Goal: Task Accomplishment & Management: Manage account settings

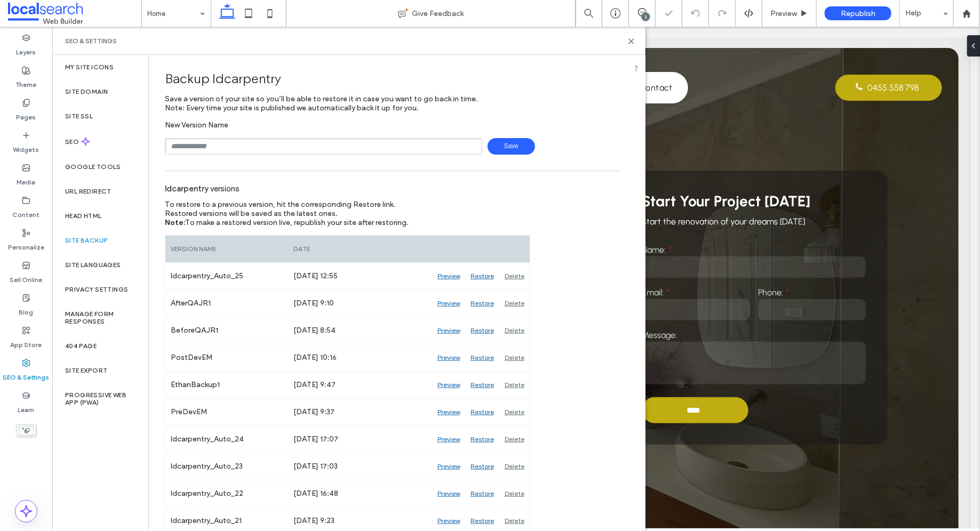
click at [260, 151] on input "text" at bounding box center [323, 146] width 317 height 17
type input "*"
type input "**********"
drag, startPoint x: 632, startPoint y: 37, endPoint x: 524, endPoint y: 233, distance: 223.7
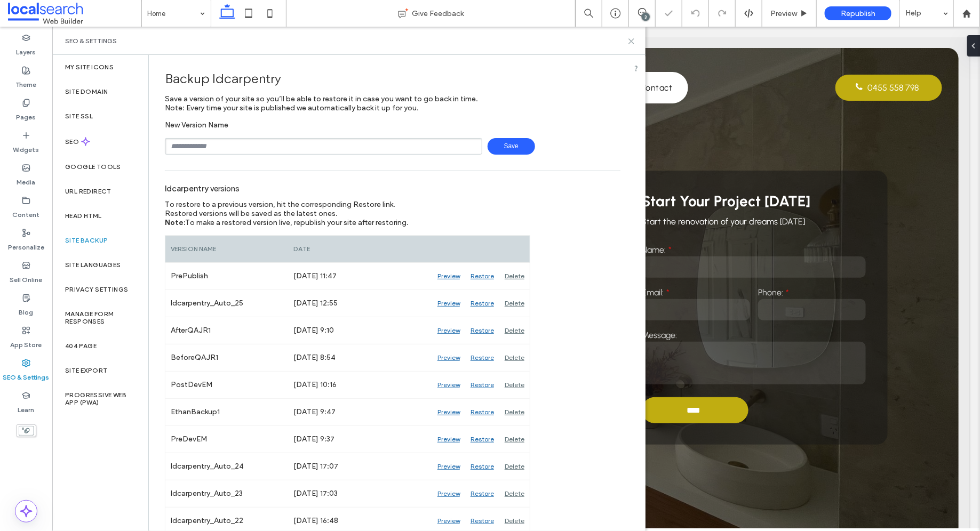
click at [632, 37] on icon at bounding box center [631, 41] width 8 height 8
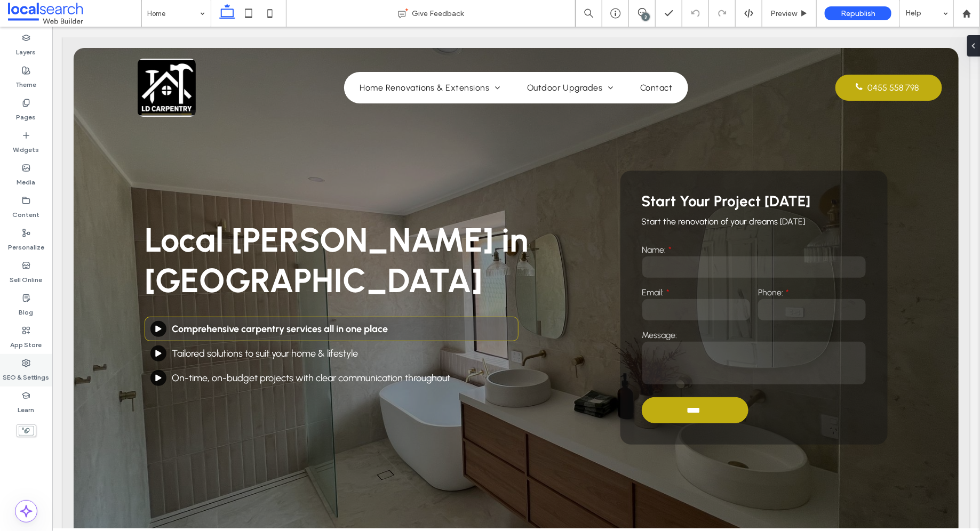
click at [18, 379] on label "SEO & Settings" at bounding box center [26, 375] width 46 height 15
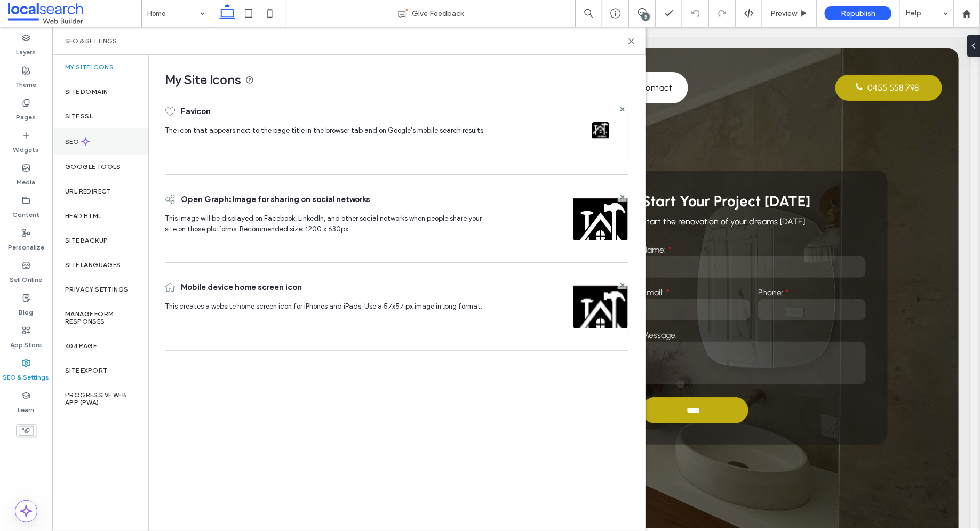
click at [95, 135] on div "SEO" at bounding box center [100, 142] width 96 height 26
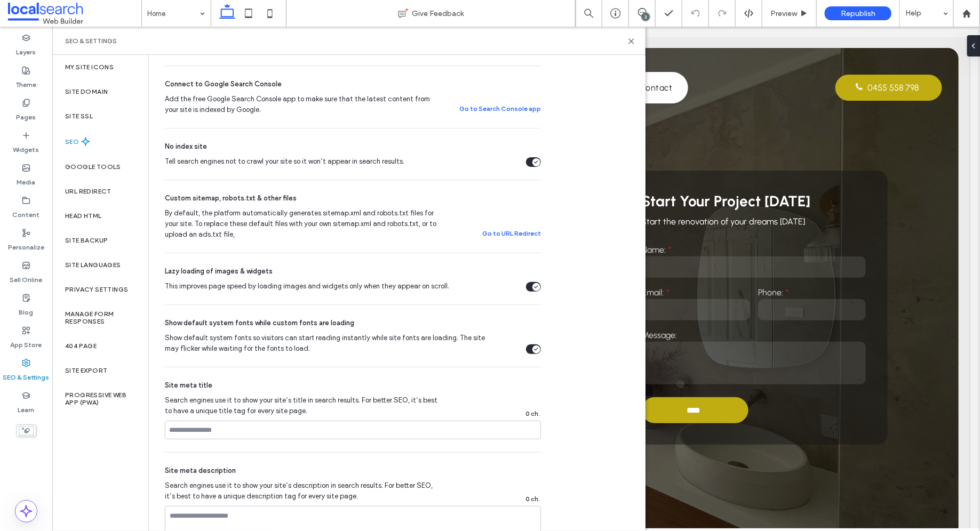
scroll to position [309, 0]
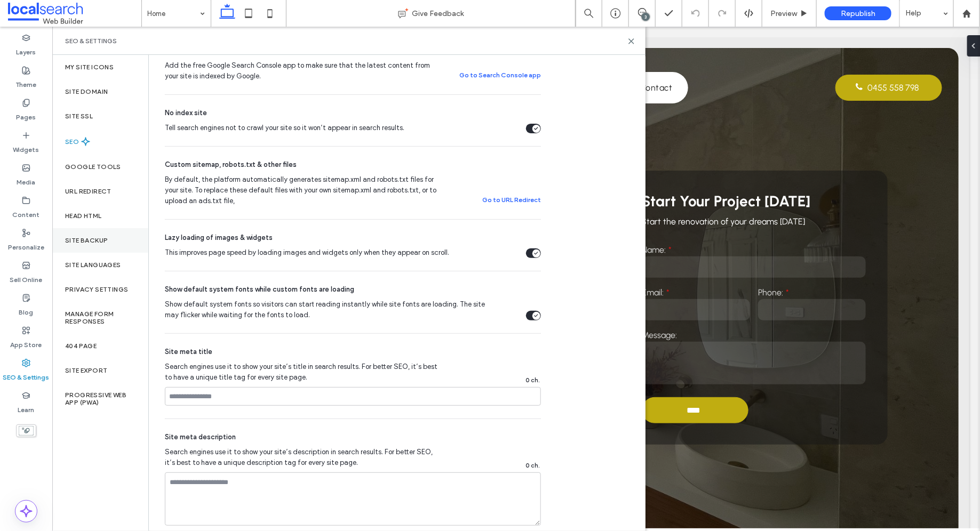
click at [91, 240] on label "Site Backup" at bounding box center [86, 240] width 43 height 7
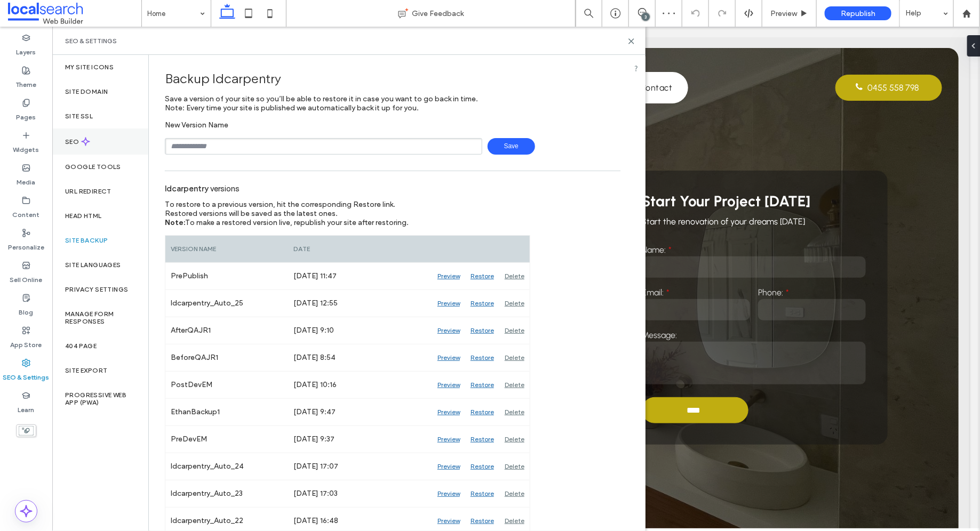
click at [82, 129] on div "SEO" at bounding box center [100, 142] width 96 height 26
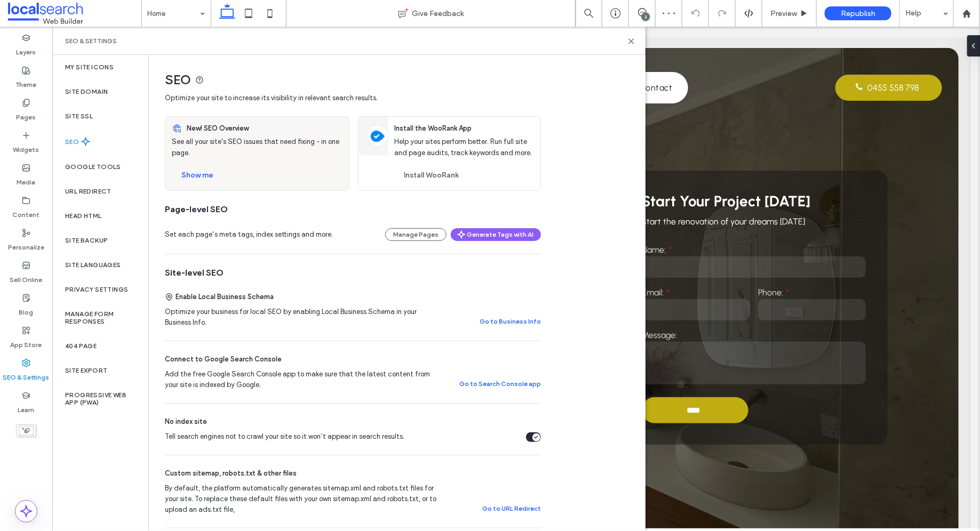
click at [532, 438] on div "Tell search engines not to crawl your site so it won’t appear in search results." at bounding box center [536, 438] width 8 height 8
click at [191, 174] on button "Show me" at bounding box center [197, 175] width 51 height 17
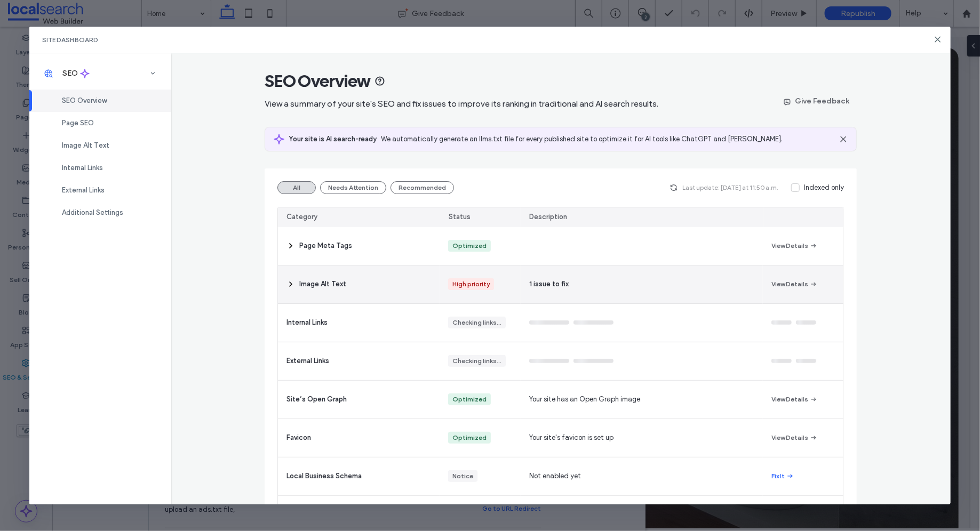
click at [355, 292] on div "Image Alt Text" at bounding box center [359, 285] width 162 height 38
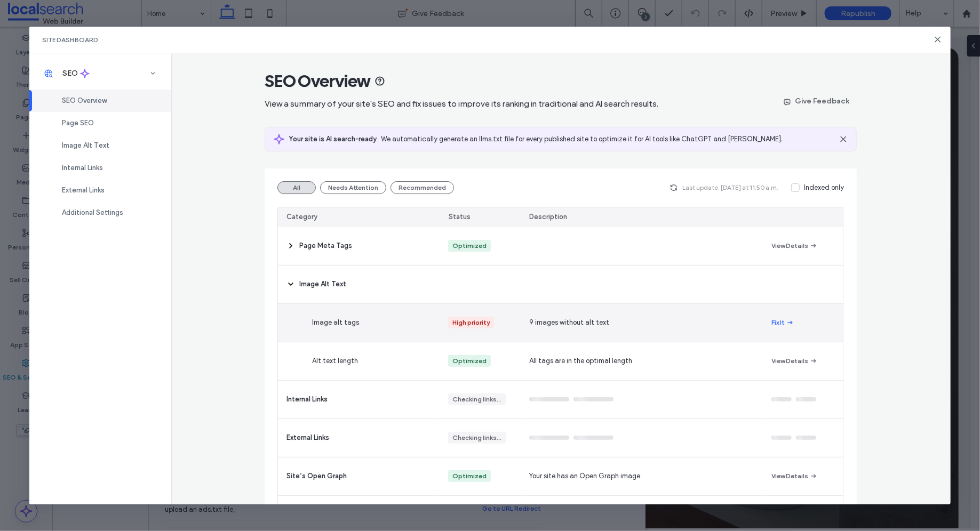
click at [785, 319] on span "button" at bounding box center [790, 323] width 10 height 12
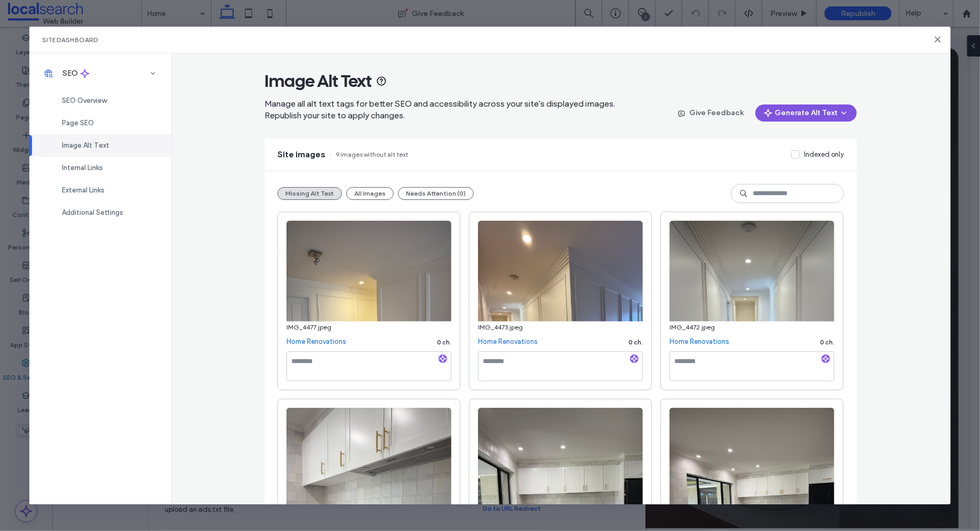
click at [793, 116] on button "Generate Alt Text" at bounding box center [805, 113] width 101 height 17
click at [753, 132] on div "Generate Missing Alt Text Only" at bounding box center [786, 141] width 131 height 20
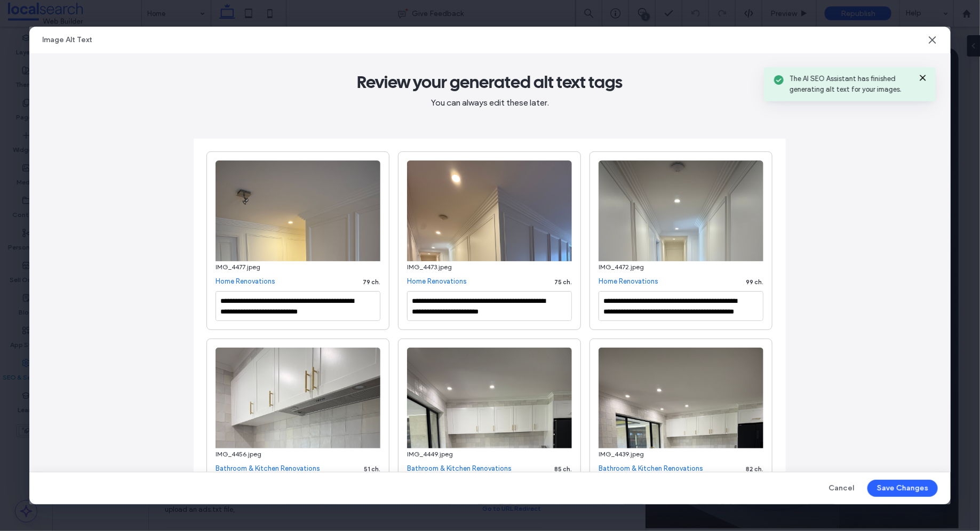
type textarea "**********"
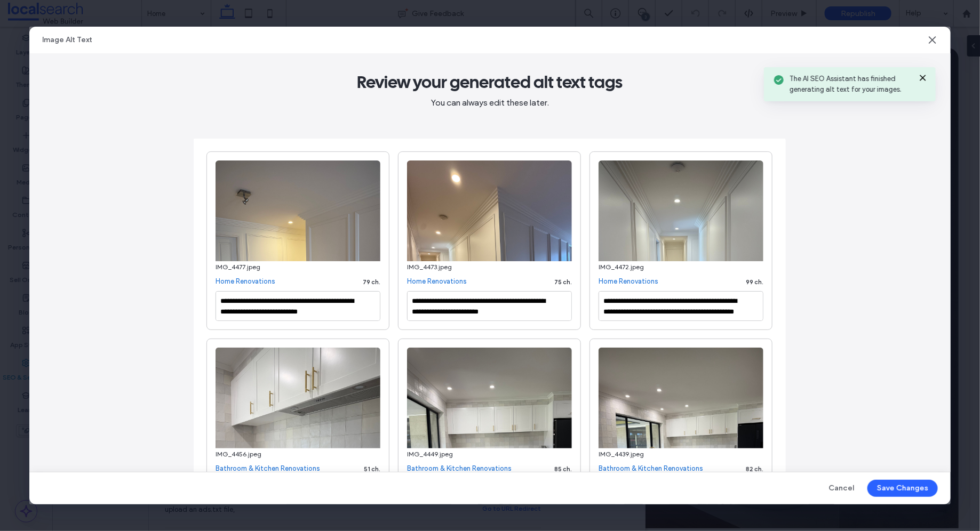
type textarea "**********"
click at [910, 485] on button "Save Changes" at bounding box center [902, 488] width 70 height 17
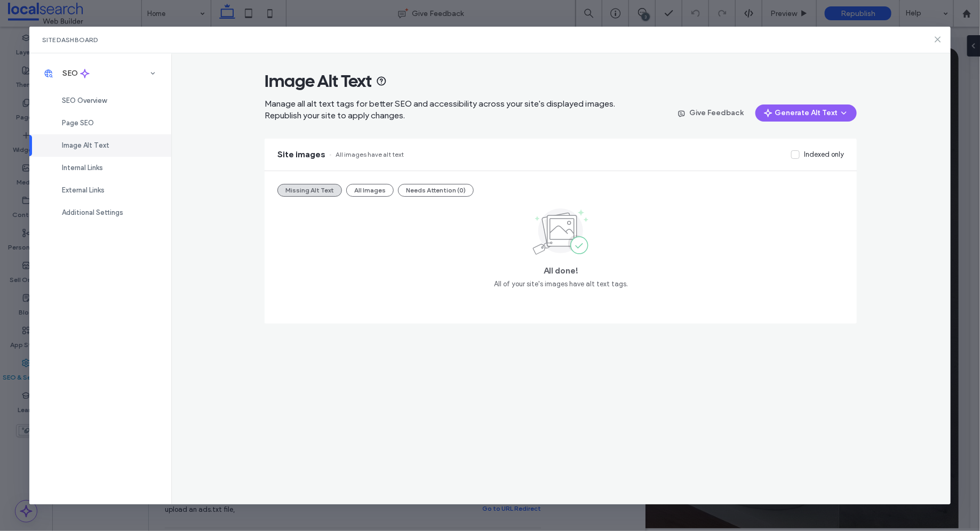
click at [936, 41] on use at bounding box center [937, 39] width 5 height 5
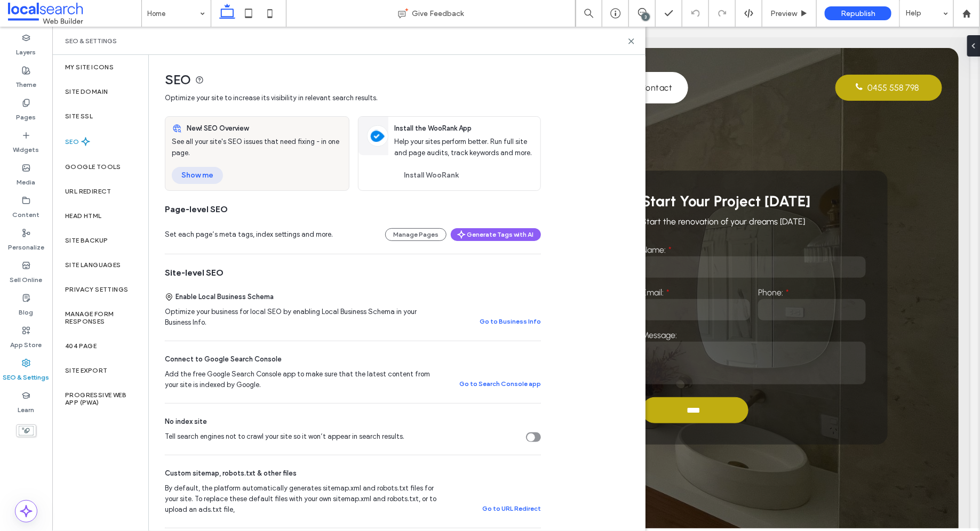
click at [218, 180] on button "Show me" at bounding box center [197, 175] width 51 height 17
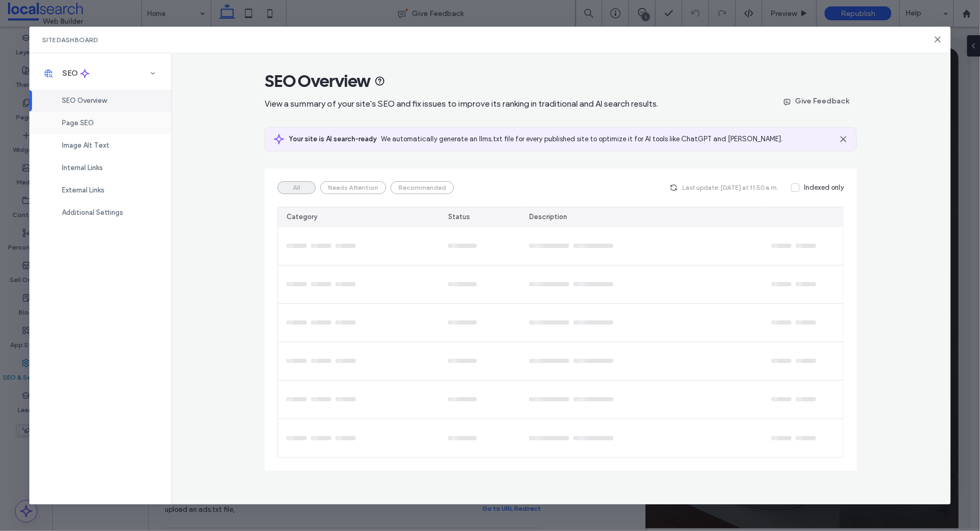
click at [113, 126] on div "Page SEO" at bounding box center [100, 123] width 142 height 22
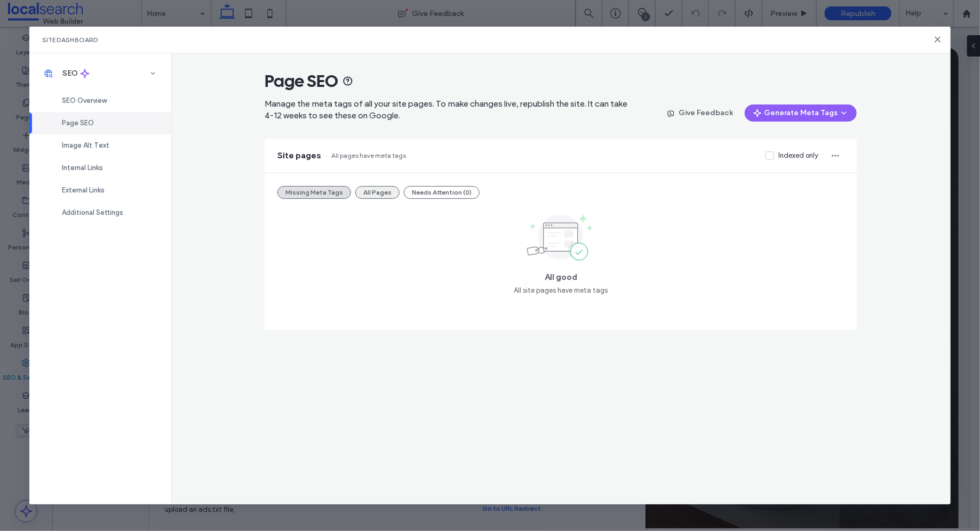
click at [369, 186] on button "All Pages" at bounding box center [377, 192] width 44 height 13
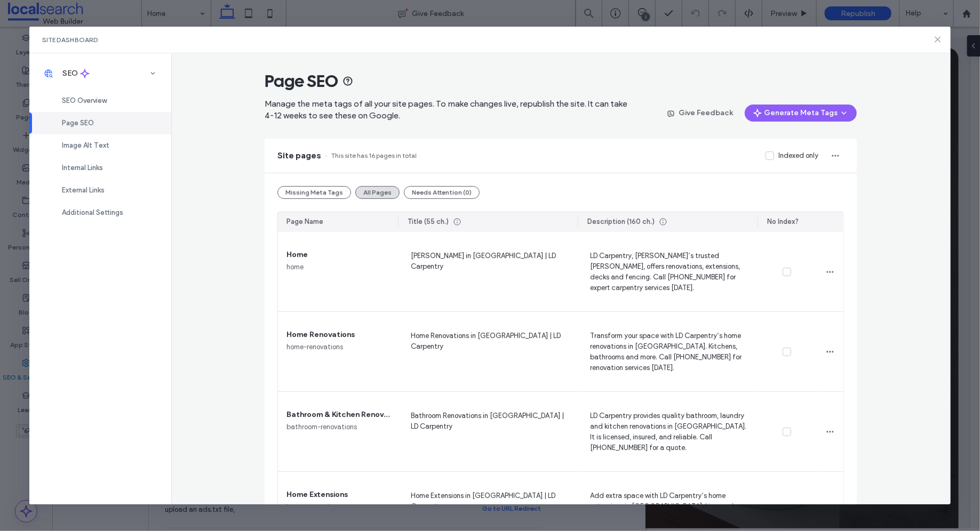
click at [935, 37] on use at bounding box center [937, 39] width 5 height 5
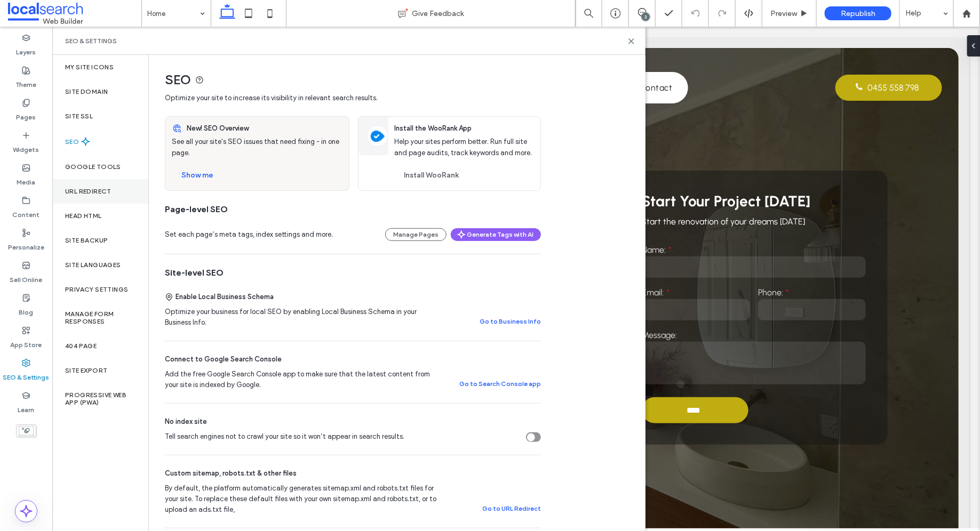
click at [101, 191] on label "URL Redirect" at bounding box center [88, 191] width 46 height 7
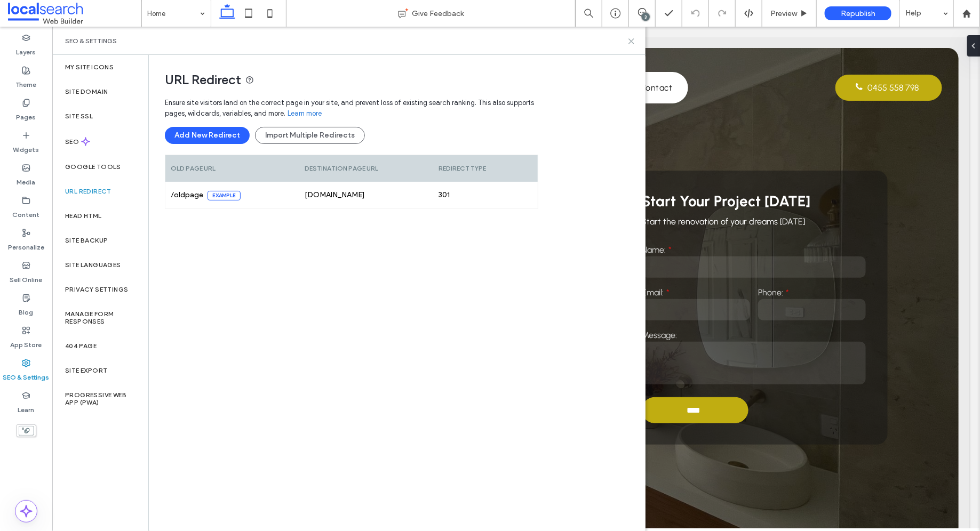
click at [631, 40] on icon at bounding box center [631, 41] width 8 height 8
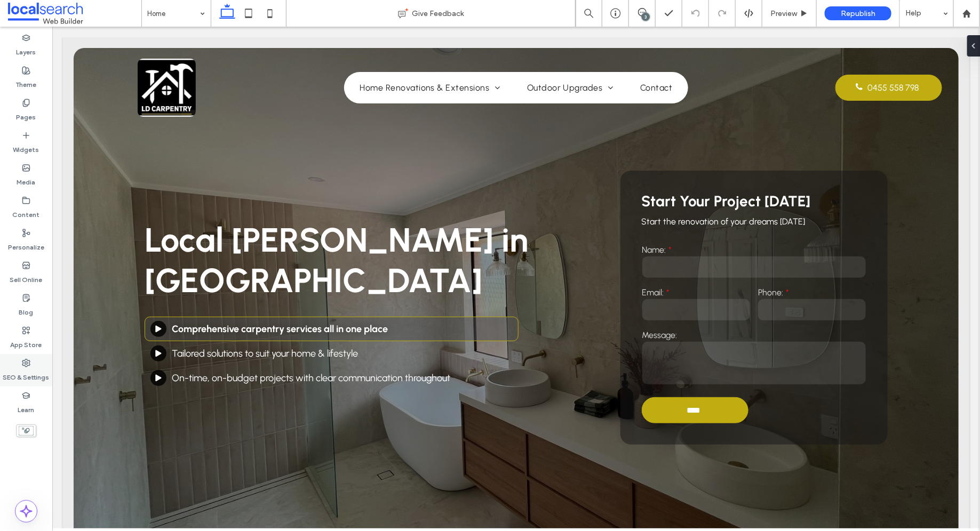
click at [25, 372] on label "SEO & Settings" at bounding box center [26, 375] width 46 height 15
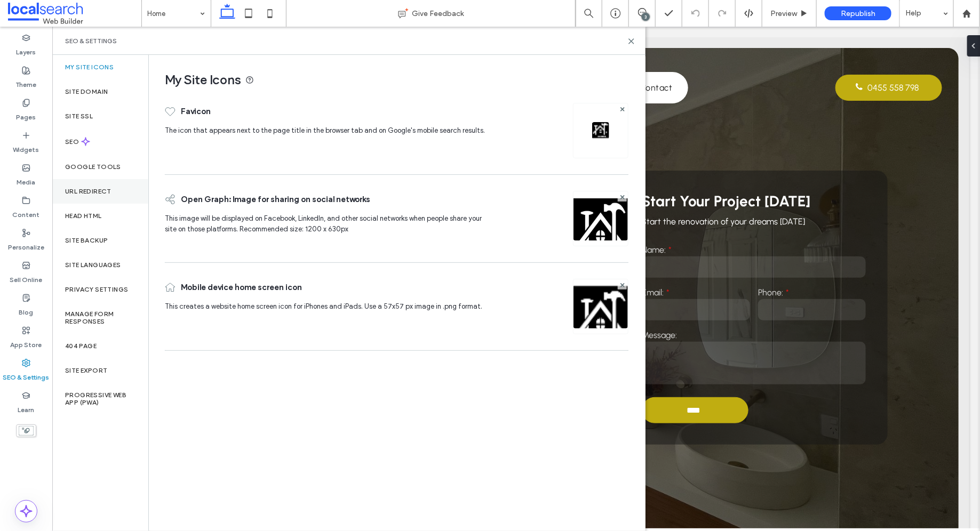
click at [93, 189] on label "URL Redirect" at bounding box center [88, 191] width 46 height 7
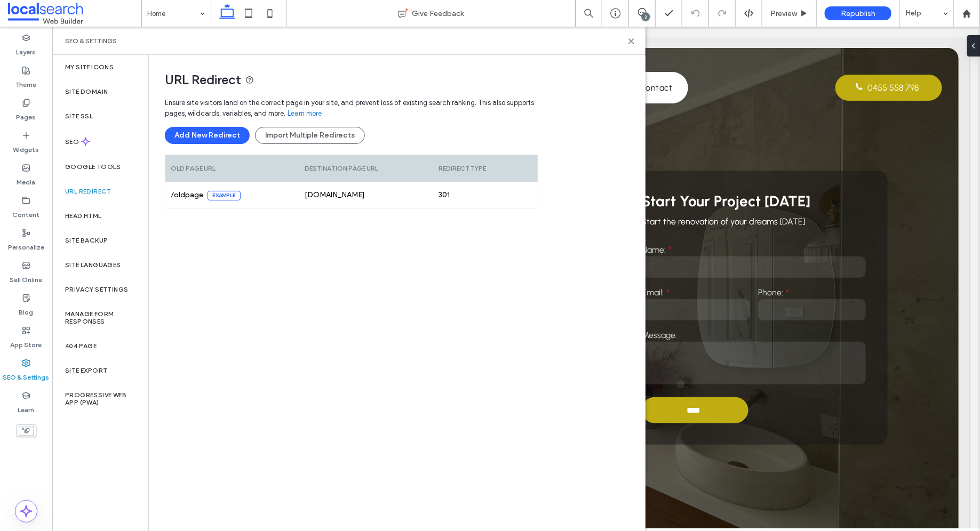
click at [624, 43] on div "SEO & Settings" at bounding box center [349, 41] width 568 height 9
click at [95, 84] on div "Site Domain" at bounding box center [100, 91] width 96 height 25
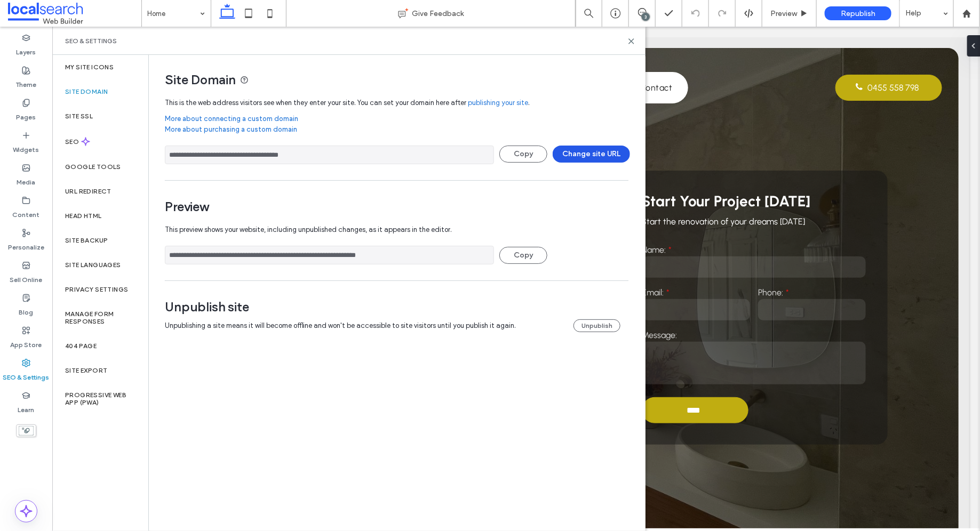
click at [615, 151] on button "Change site URL" at bounding box center [591, 154] width 77 height 17
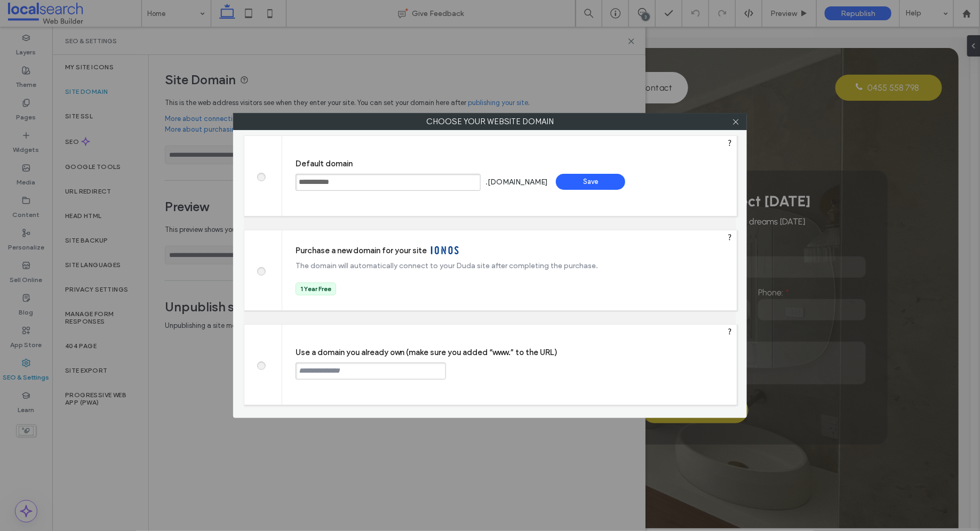
drag, startPoint x: 256, startPoint y: 361, endPoint x: 265, endPoint y: 362, distance: 8.6
click at [257, 361] on label at bounding box center [260, 365] width 19 height 8
click at [264, 362] on label at bounding box center [260, 365] width 19 height 8
click at [344, 378] on div "Use a domain you already own (make sure you added “www.” to the URL) Continue" at bounding box center [509, 365] width 455 height 80
click at [346, 374] on input "text" at bounding box center [371, 371] width 150 height 17
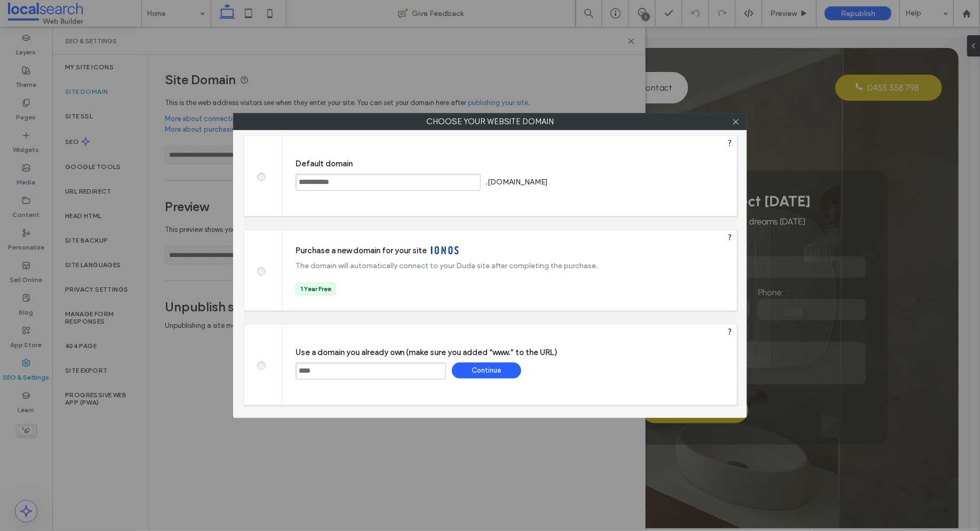
click at [373, 363] on input "****" at bounding box center [371, 371] width 150 height 17
click at [381, 369] on input "****" at bounding box center [371, 371] width 150 height 17
paste input "**********"
type input "**********"
click at [489, 369] on div "Continue" at bounding box center [486, 371] width 69 height 16
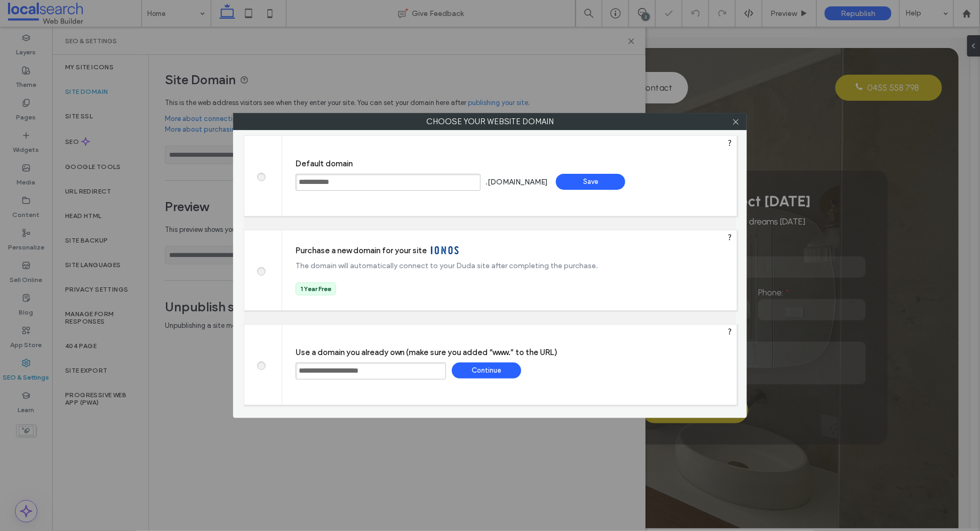
type input "**********"
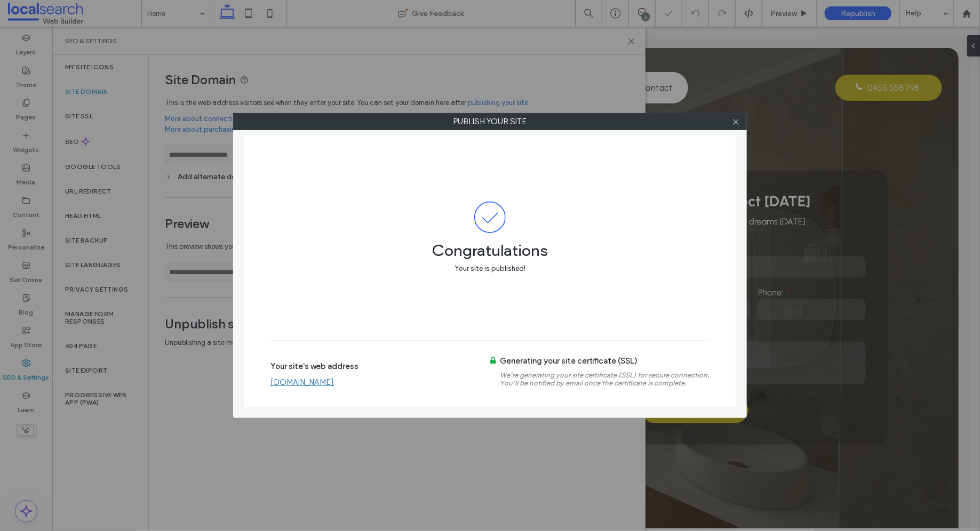
click at [334, 385] on link "www.ldcarpentry.com.au" at bounding box center [301, 383] width 63 height 10
click at [738, 116] on span at bounding box center [736, 122] width 8 height 16
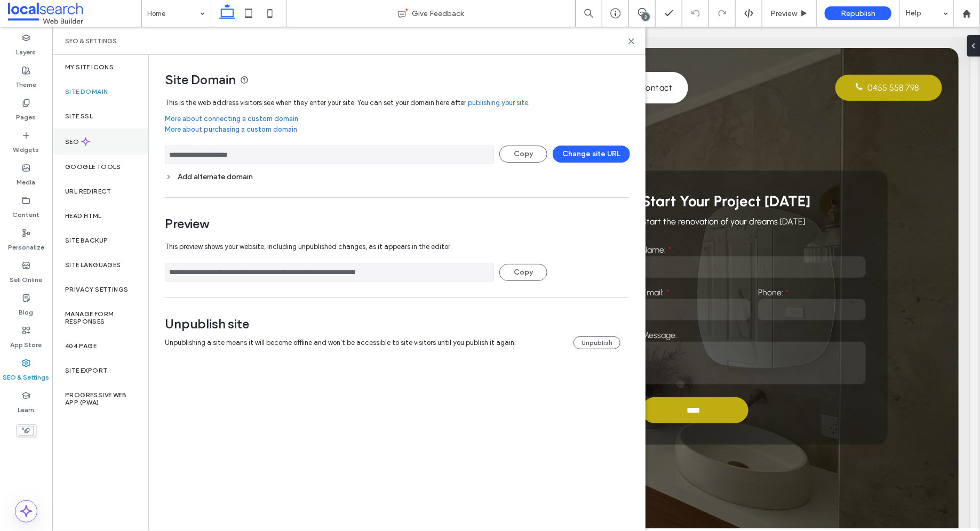
click at [79, 129] on div "SEO" at bounding box center [100, 142] width 96 height 26
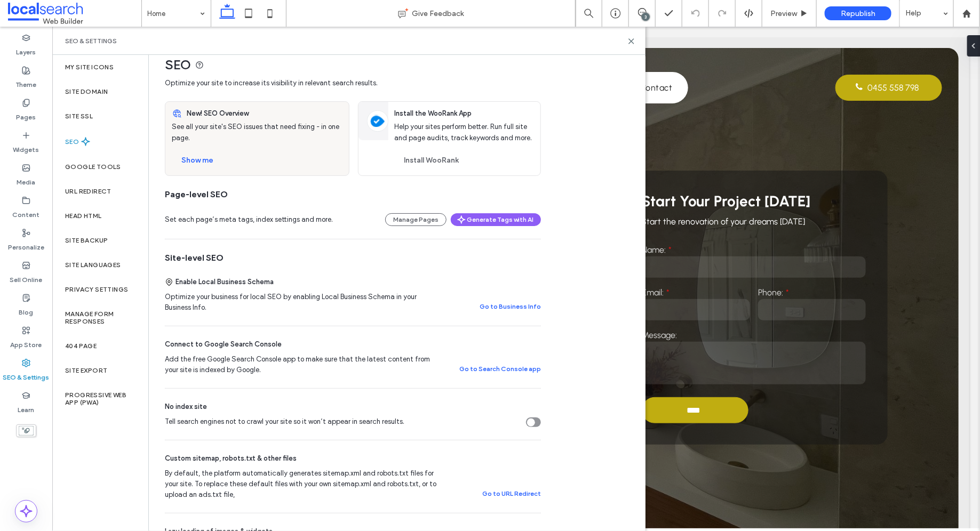
scroll to position [33, 0]
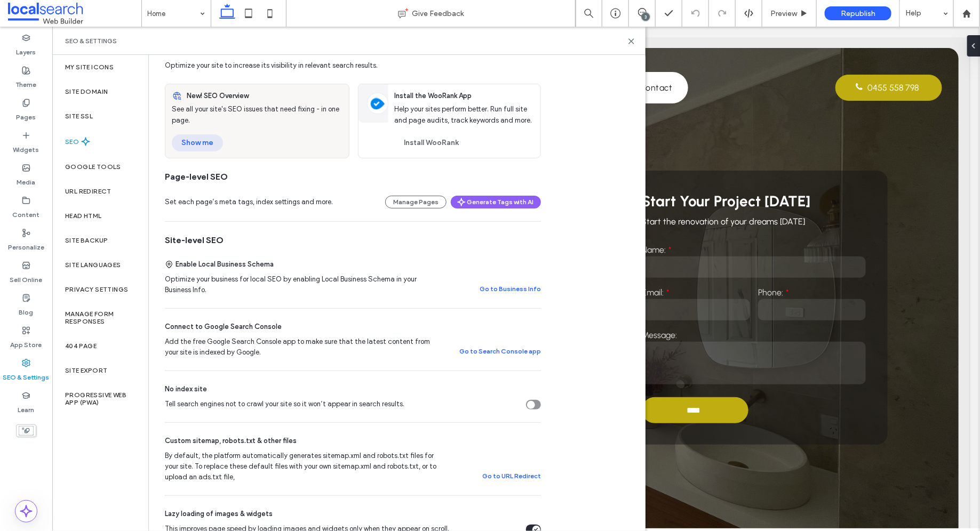
click at [207, 141] on button "Show me" at bounding box center [197, 142] width 51 height 17
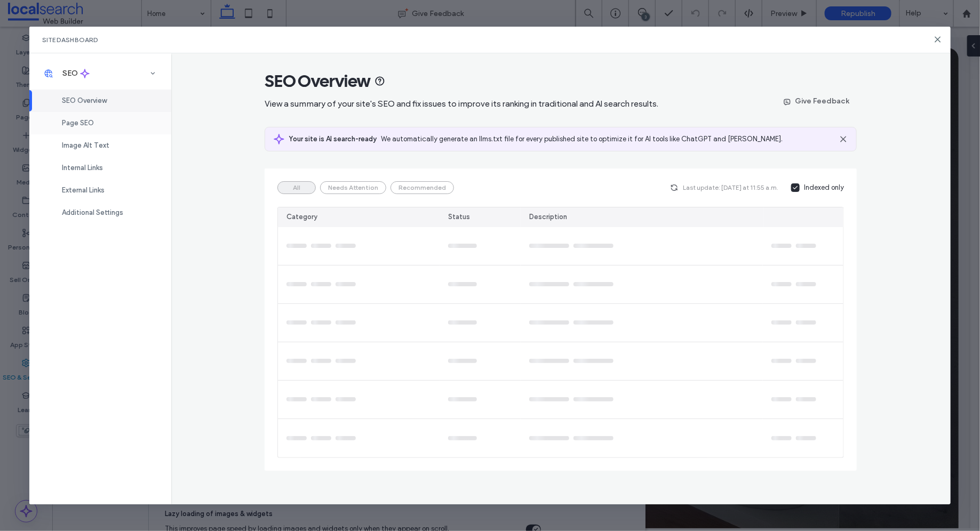
click at [114, 122] on div "Page SEO" at bounding box center [100, 123] width 142 height 22
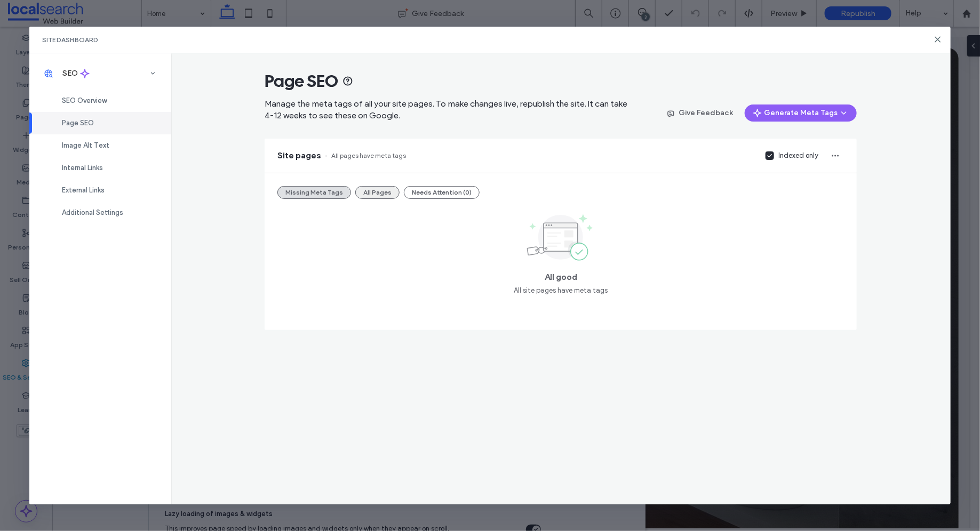
click at [372, 188] on button "All Pages" at bounding box center [377, 192] width 44 height 13
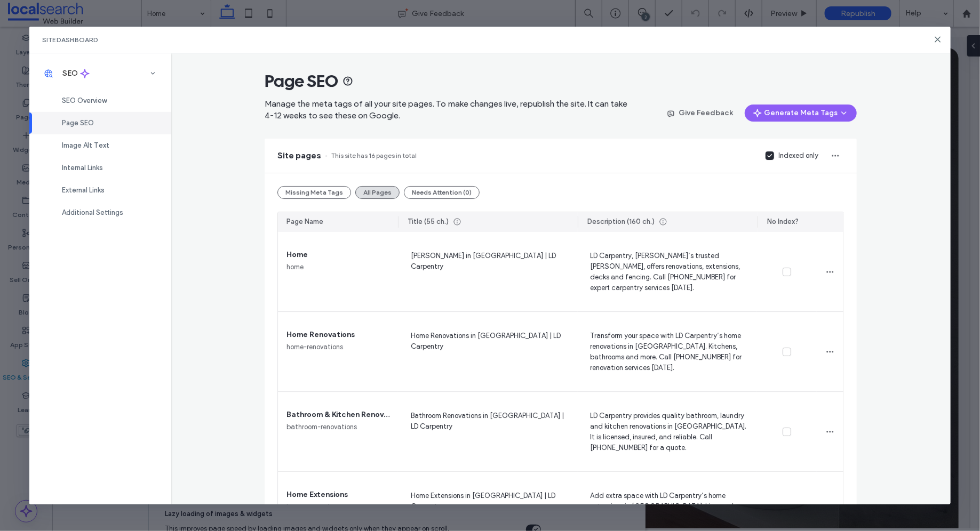
click at [766, 153] on span at bounding box center [770, 156] width 9 height 9
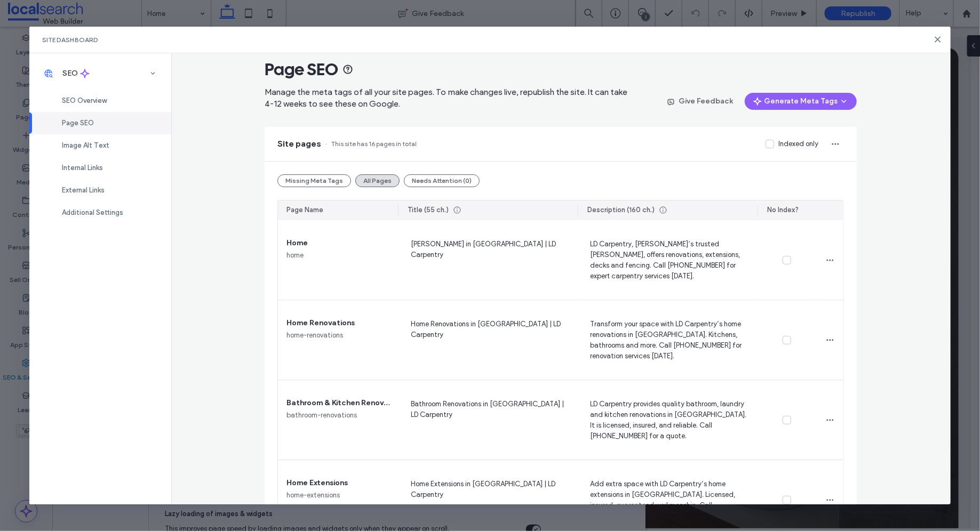
scroll to position [0, 0]
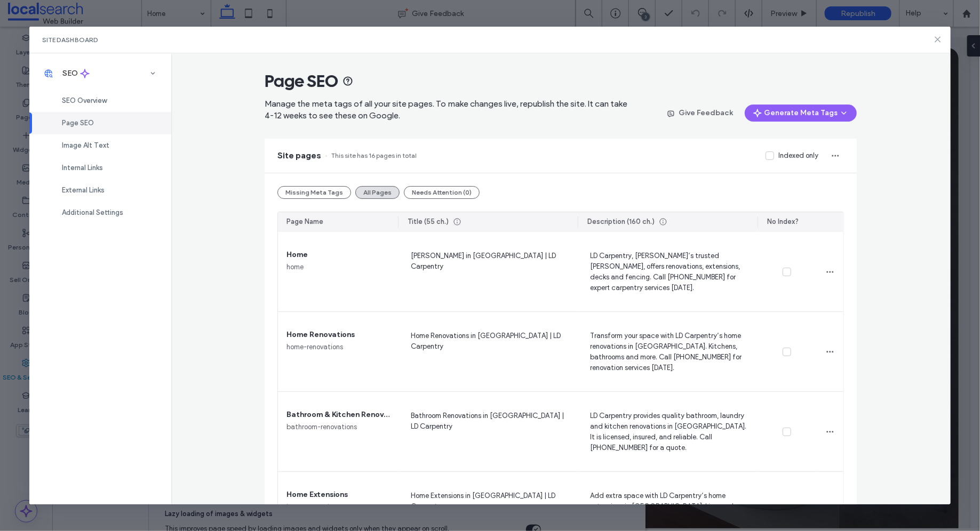
click at [937, 39] on use at bounding box center [937, 39] width 5 height 5
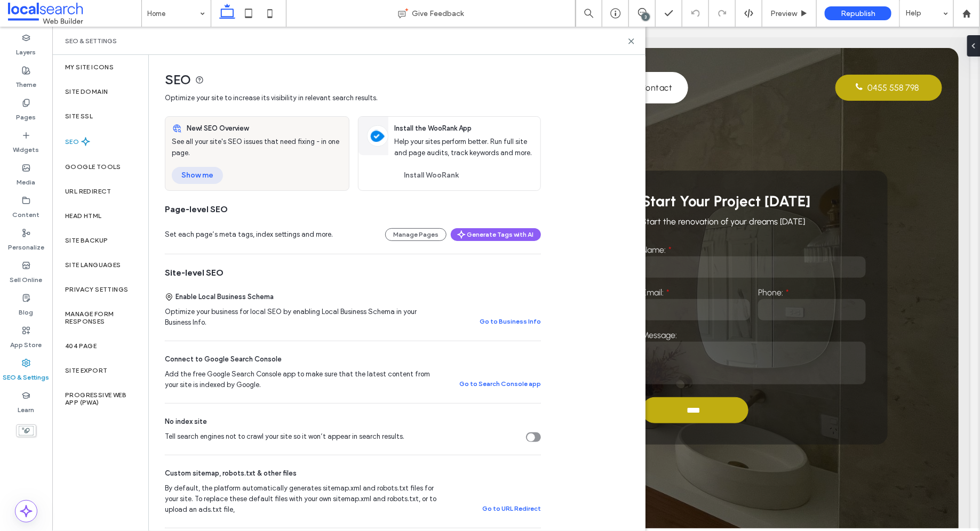
click at [203, 172] on button "Show me" at bounding box center [197, 175] width 51 height 17
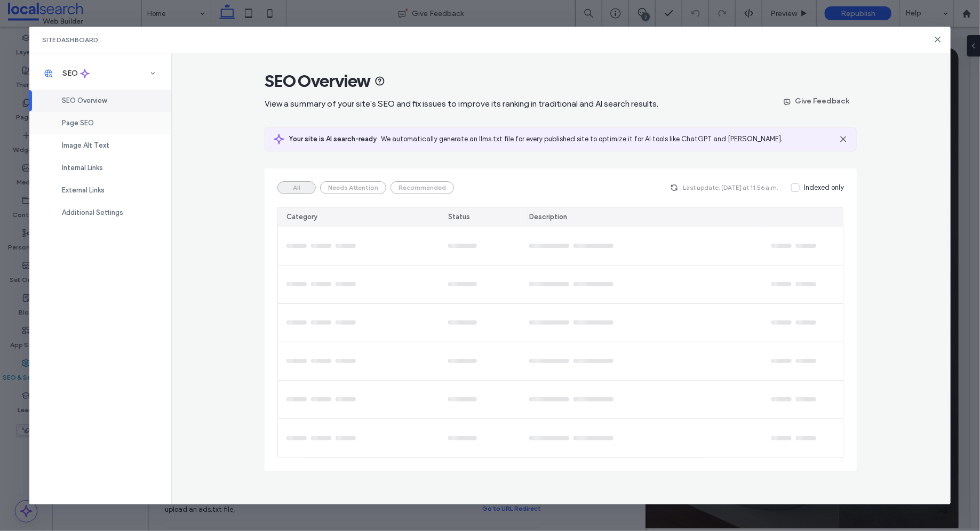
click at [122, 121] on div "Page SEO" at bounding box center [100, 123] width 142 height 22
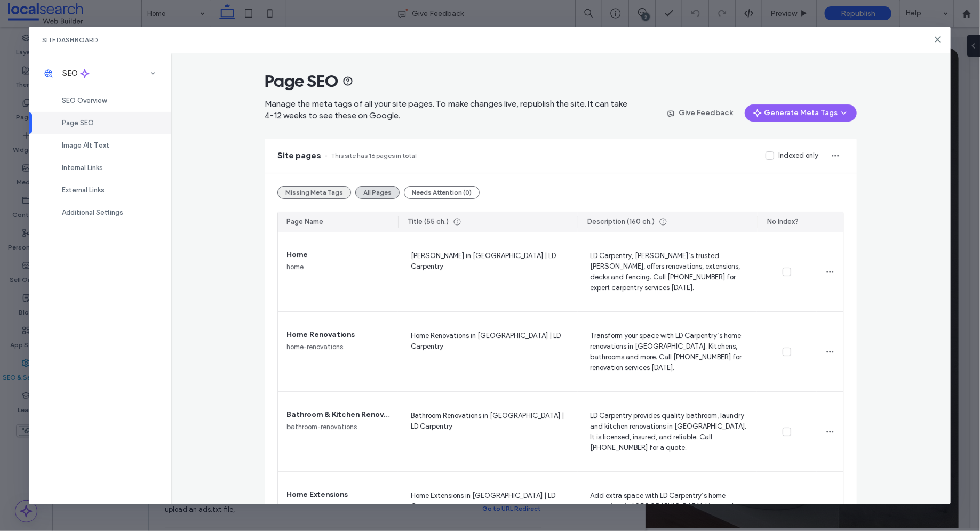
click at [291, 189] on button "Missing Meta Tags" at bounding box center [314, 192] width 74 height 13
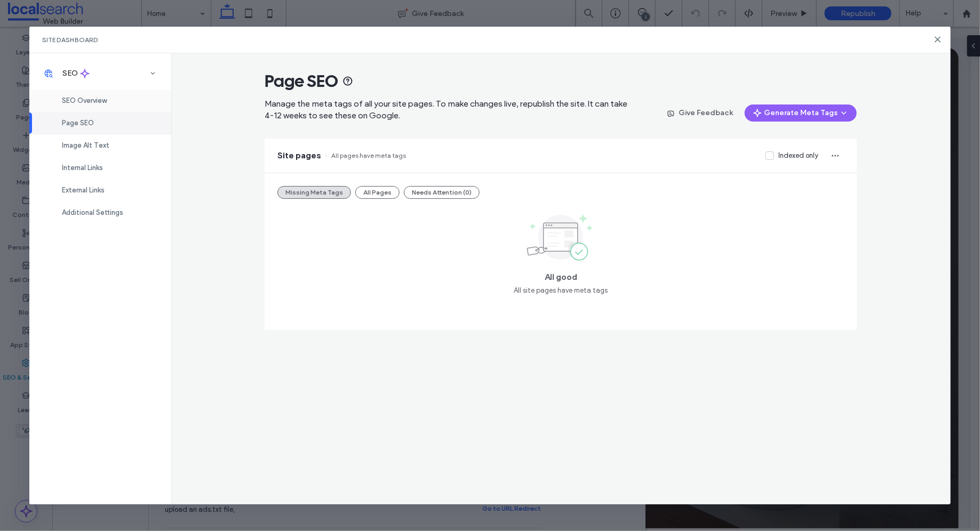
click at [120, 104] on div "SEO Overview" at bounding box center [100, 101] width 142 height 22
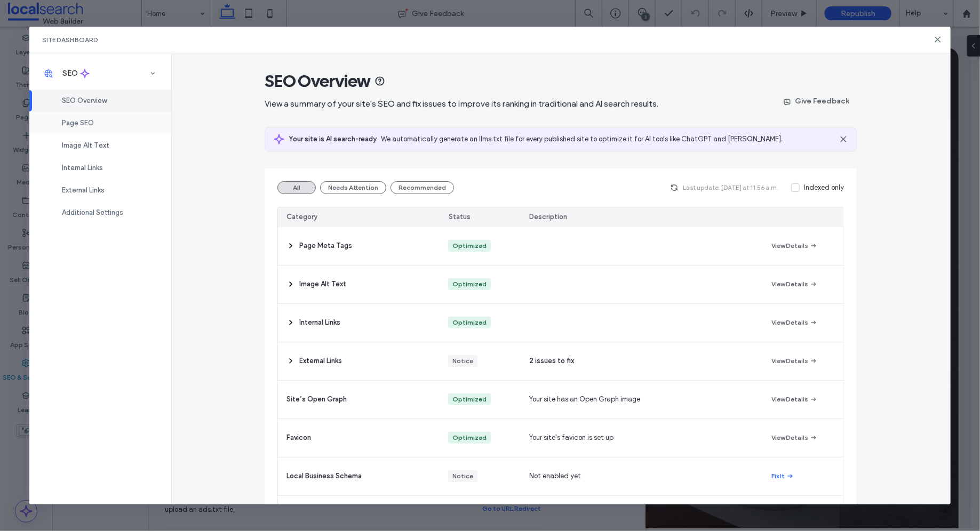
click at [101, 117] on div "Page SEO" at bounding box center [100, 123] width 142 height 22
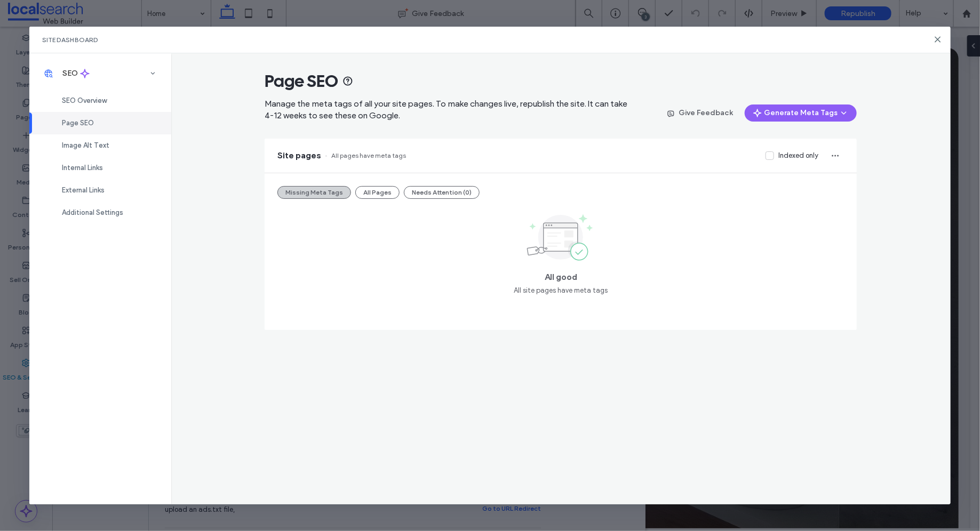
click at [285, 190] on button "Missing Meta Tags" at bounding box center [314, 192] width 74 height 13
click at [107, 144] on span "Image Alt Text" at bounding box center [85, 145] width 47 height 8
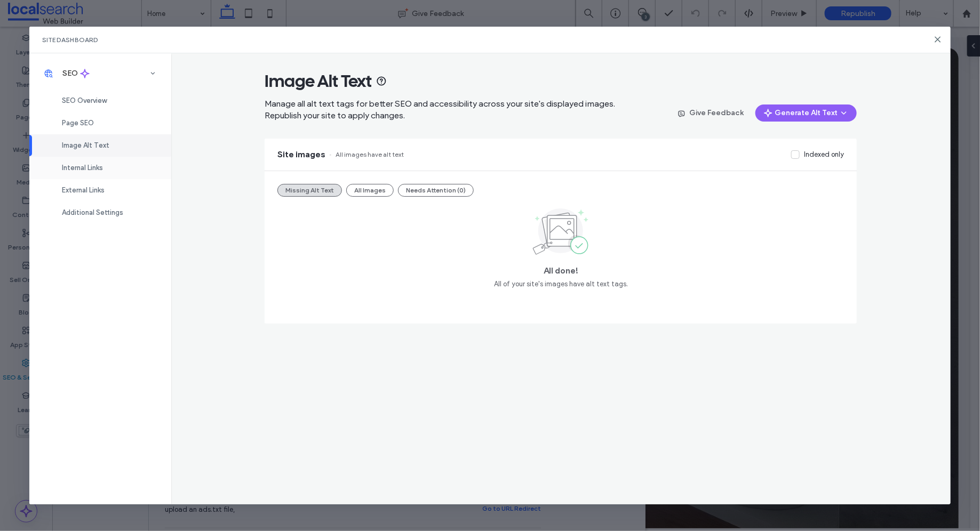
click at [115, 169] on div "Internal Links" at bounding box center [100, 168] width 142 height 22
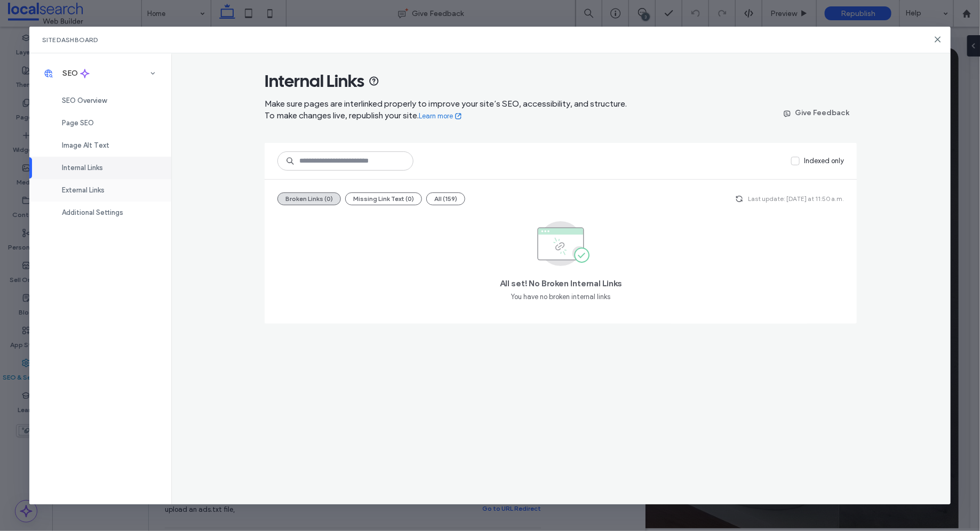
click at [111, 189] on div "External Links" at bounding box center [100, 190] width 142 height 22
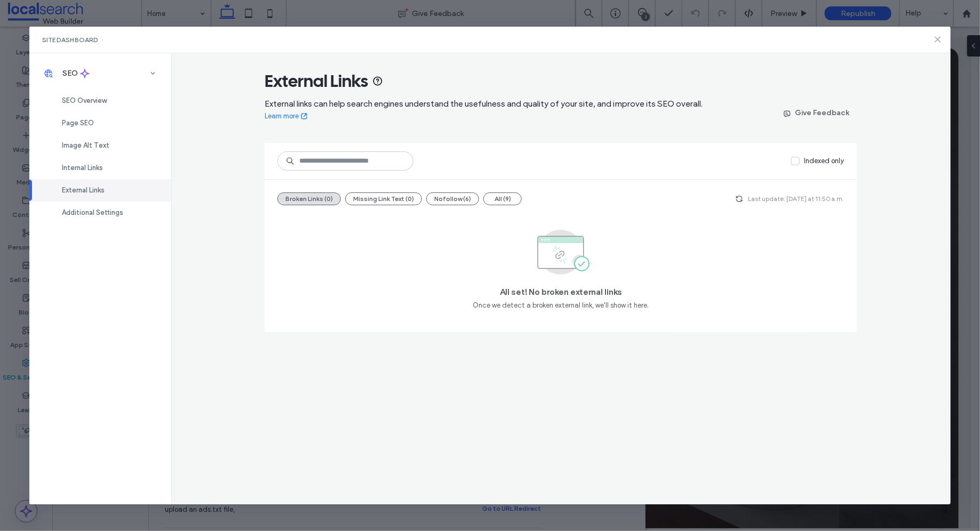
click at [937, 36] on icon at bounding box center [938, 39] width 9 height 9
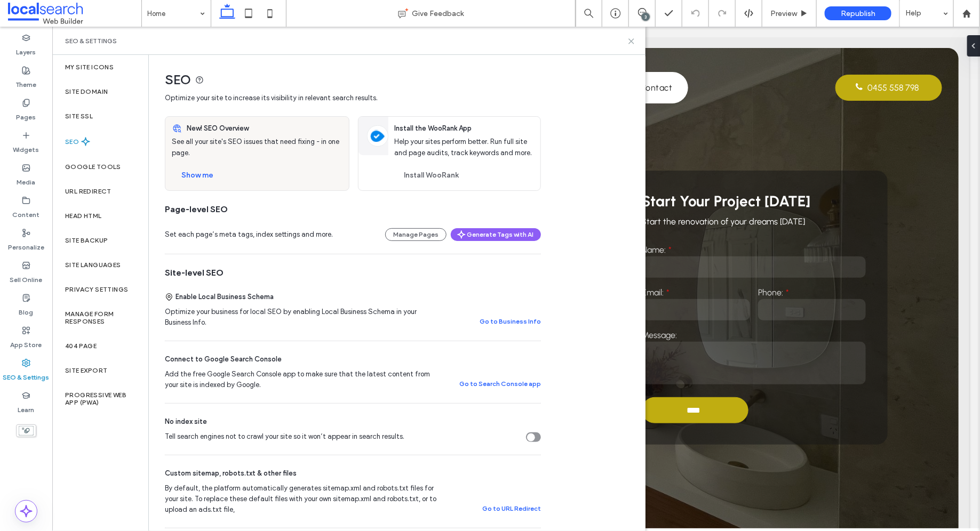
click at [633, 40] on icon at bounding box center [631, 41] width 8 height 8
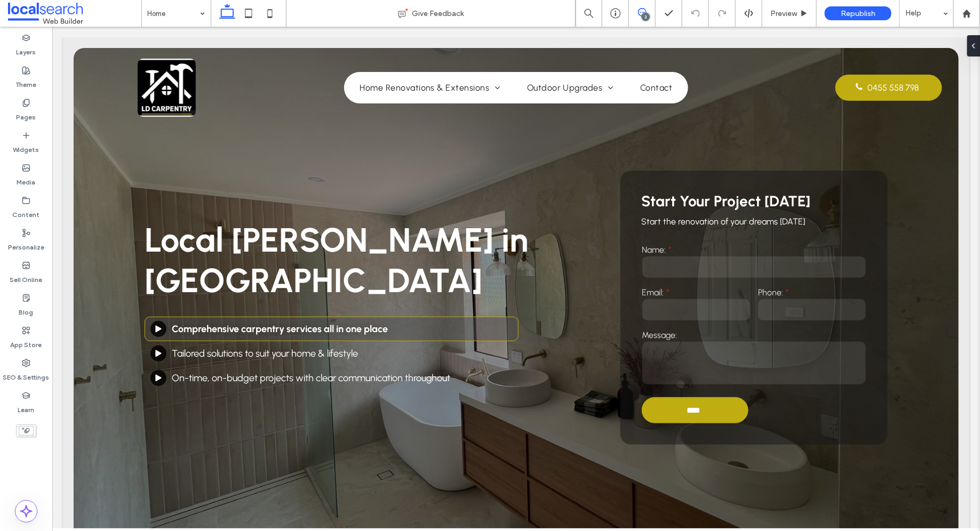
click at [634, 9] on span at bounding box center [642, 12] width 26 height 9
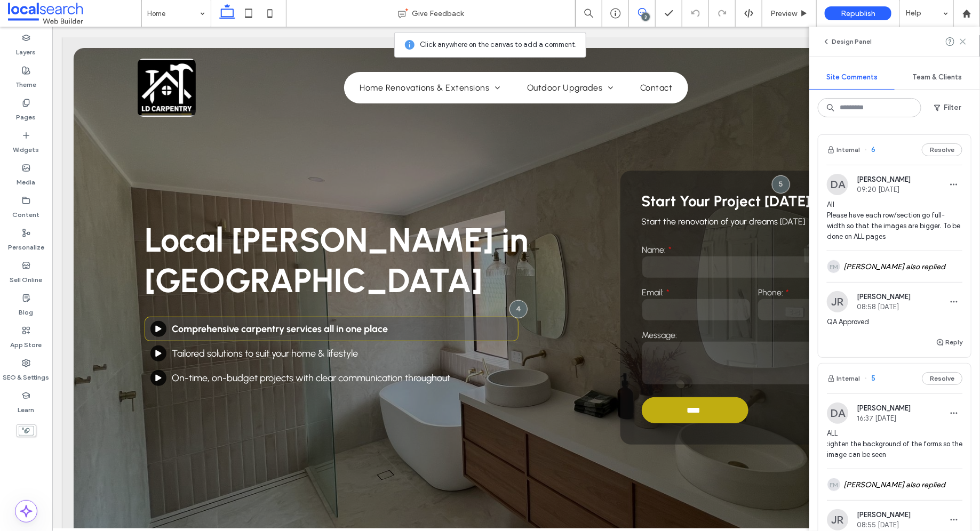
click at [961, 44] on use at bounding box center [962, 41] width 5 height 5
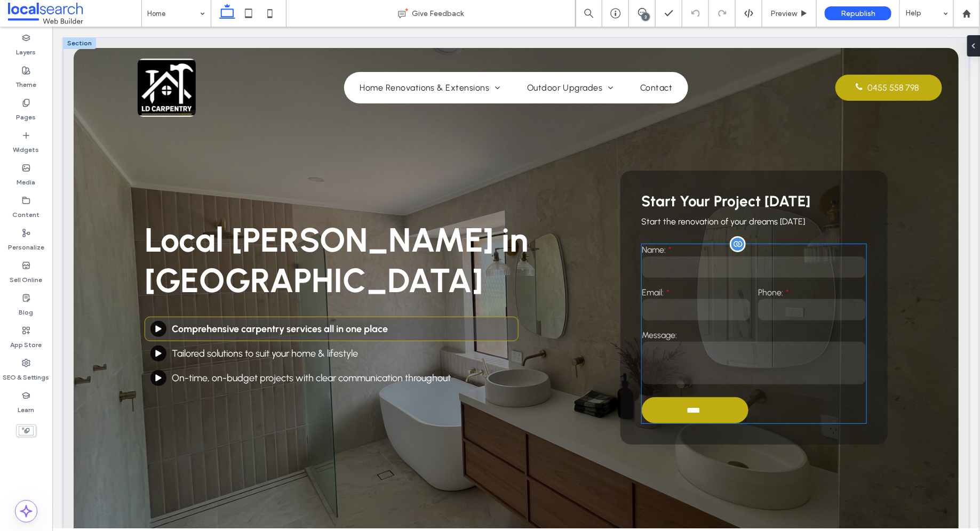
click at [720, 288] on label "Email:" at bounding box center [696, 292] width 108 height 10
click at [720, 288] on div "Name: Email: Phone: Message: **** Thank you for contacting LD Carpentry . We wi…" at bounding box center [753, 333] width 225 height 179
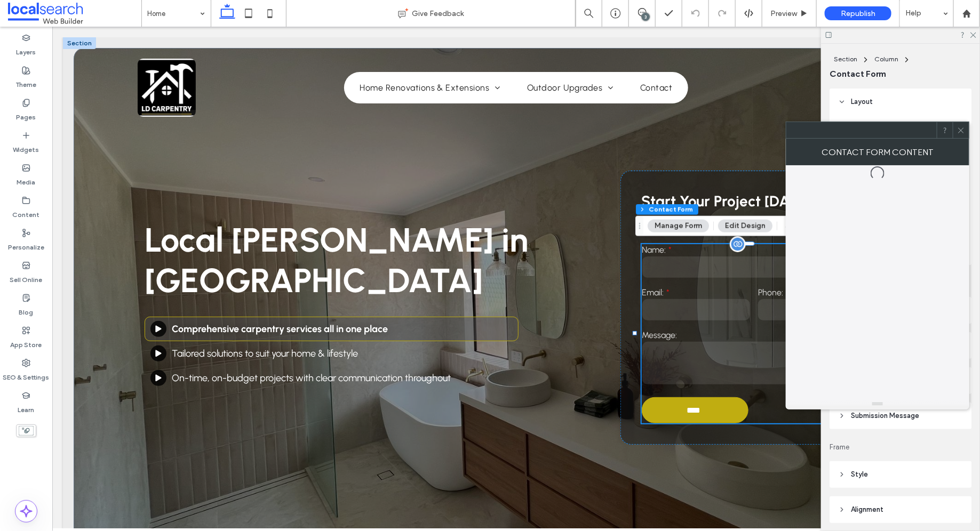
type input "**"
type input "*"
type input "***"
type input "**"
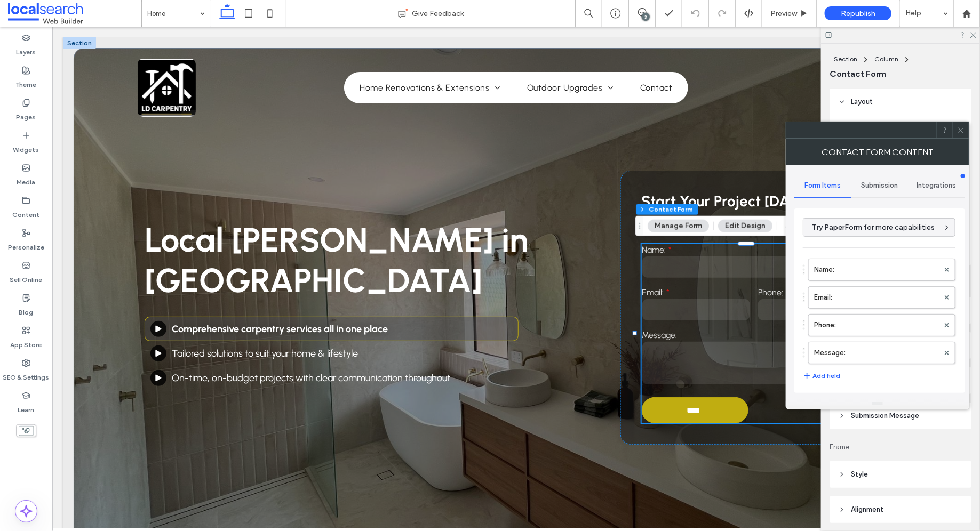
click at [864, 184] on span "Submission" at bounding box center [880, 185] width 37 height 9
click at [858, 239] on label "New submission notification" at bounding box center [880, 235] width 142 height 21
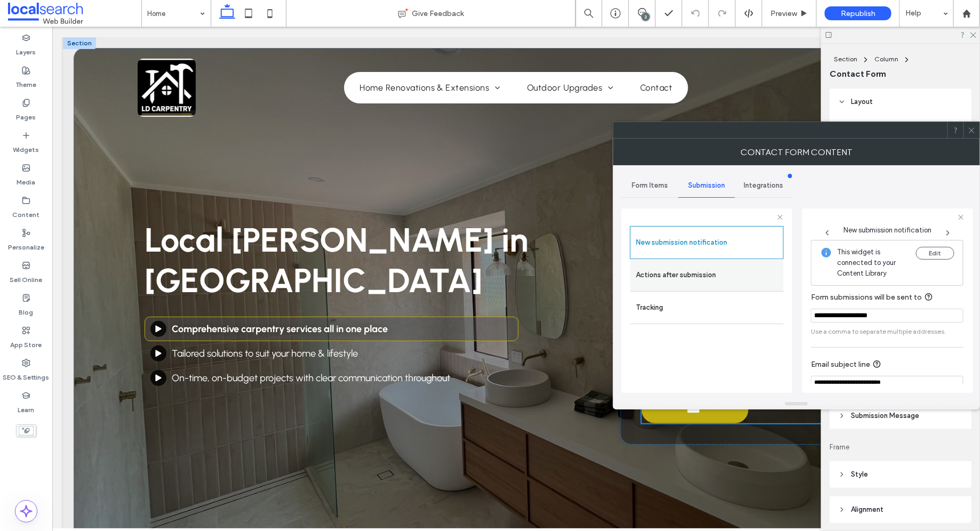
click at [702, 266] on label "Actions after submission" at bounding box center [707, 275] width 142 height 21
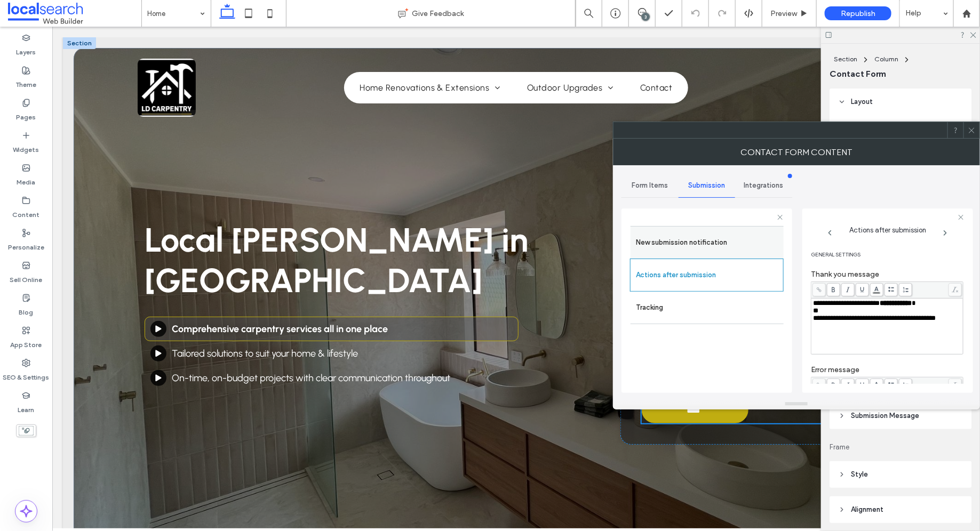
click at [706, 241] on label "New submission notification" at bounding box center [707, 242] width 142 height 21
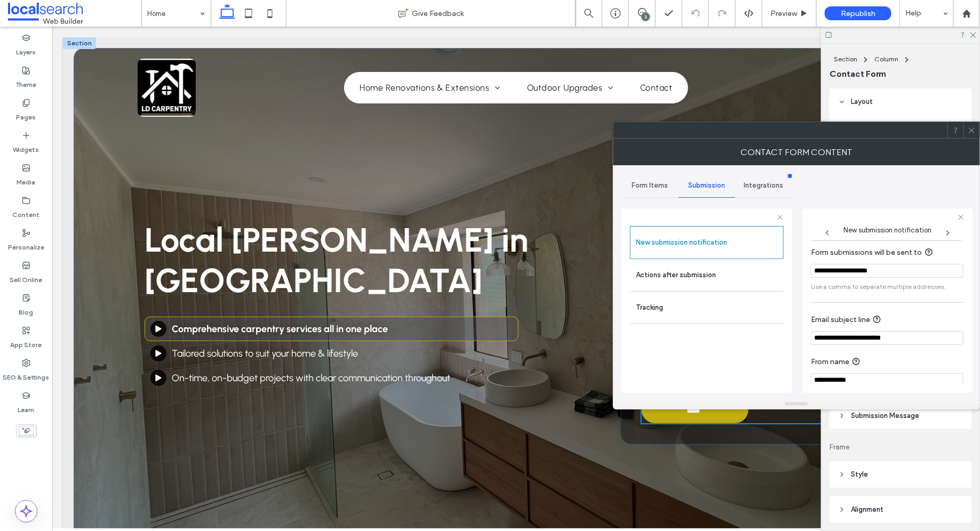
scroll to position [54, 0]
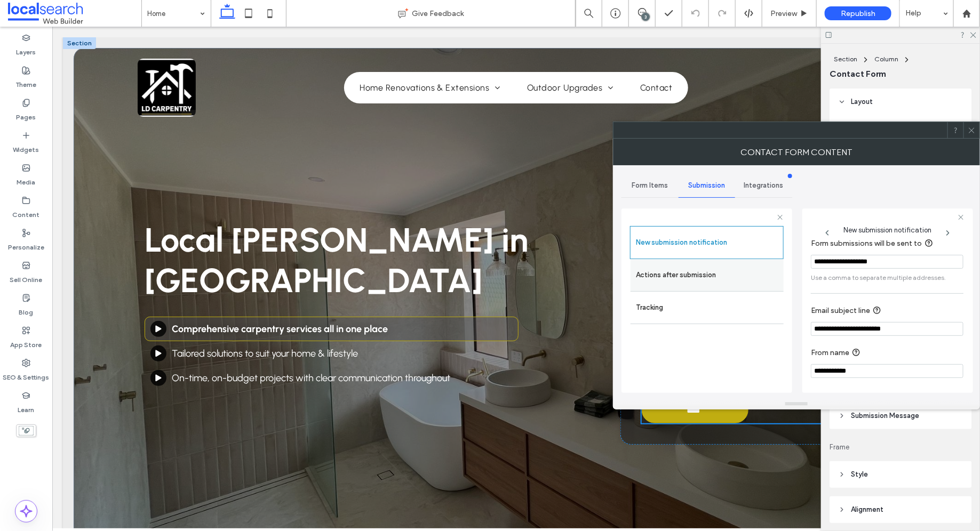
click at [715, 265] on label "Actions after submission" at bounding box center [707, 275] width 142 height 21
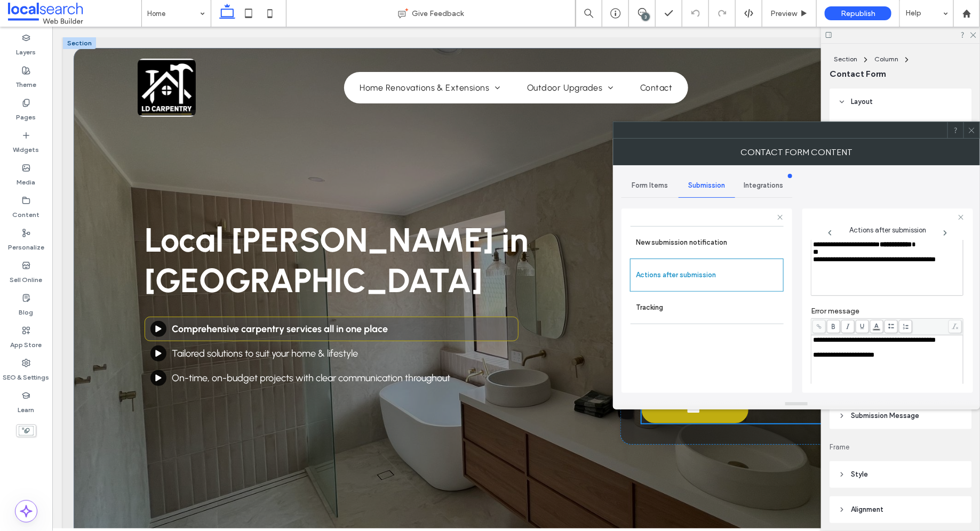
scroll to position [59, 0]
click at [972, 128] on icon at bounding box center [972, 130] width 8 height 8
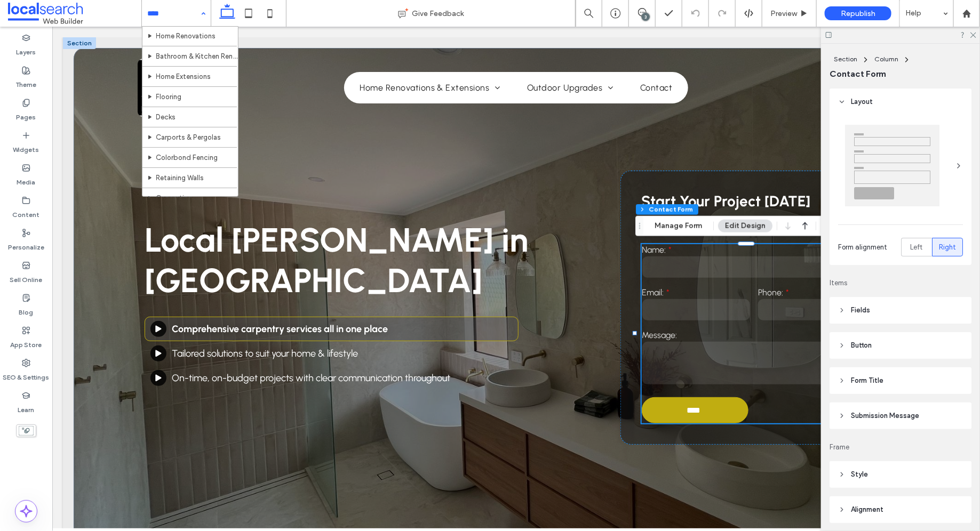
scroll to position [142, 0]
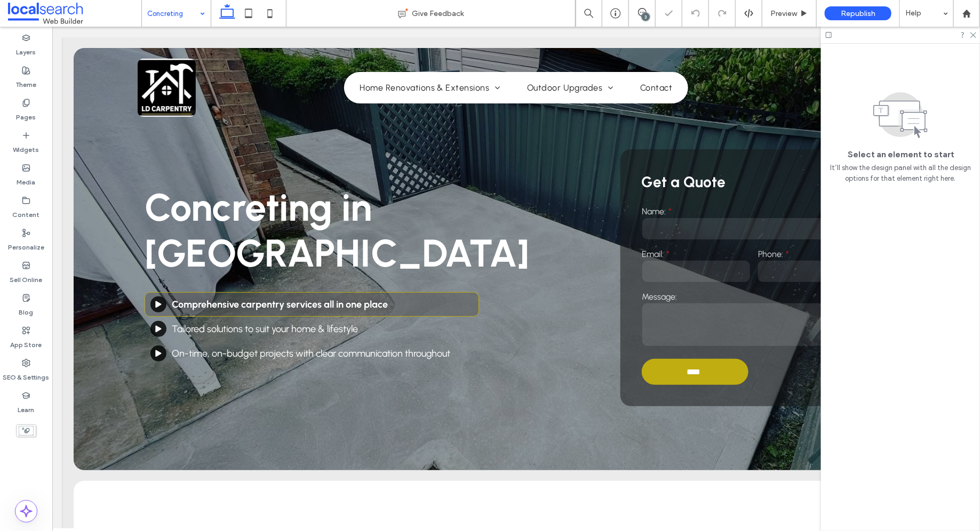
click at [710, 300] on label "Message:" at bounding box center [754, 296] width 224 height 10
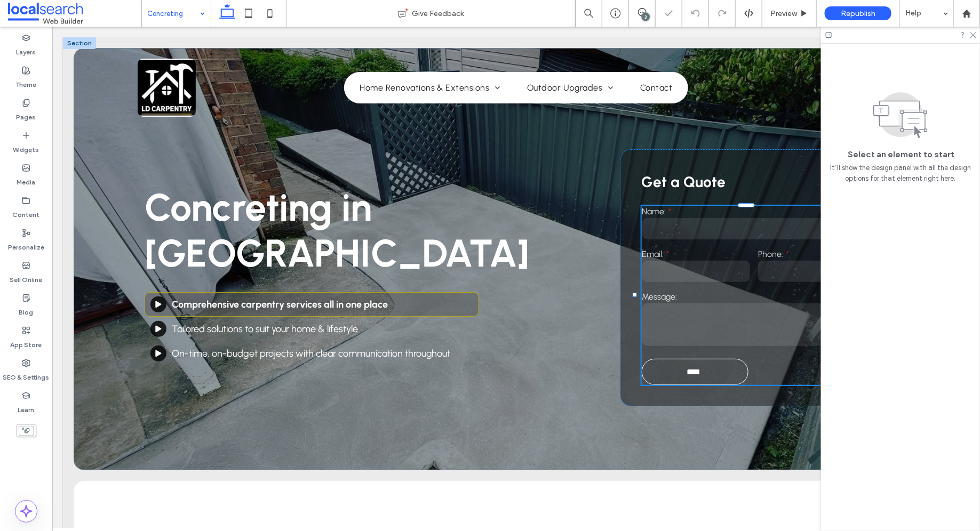
click at [710, 300] on div "Name: Email: Phone: Message: **** Thank you for contacting LD Carpentry . We wi…" at bounding box center [753, 294] width 225 height 179
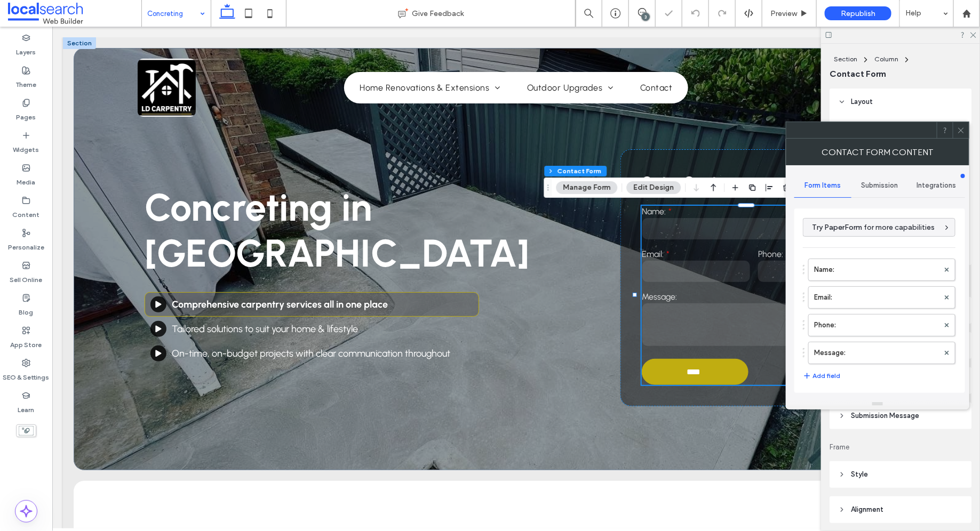
click at [873, 188] on span "Submission" at bounding box center [880, 185] width 37 height 9
click at [850, 231] on label "New submission notification" at bounding box center [880, 235] width 142 height 21
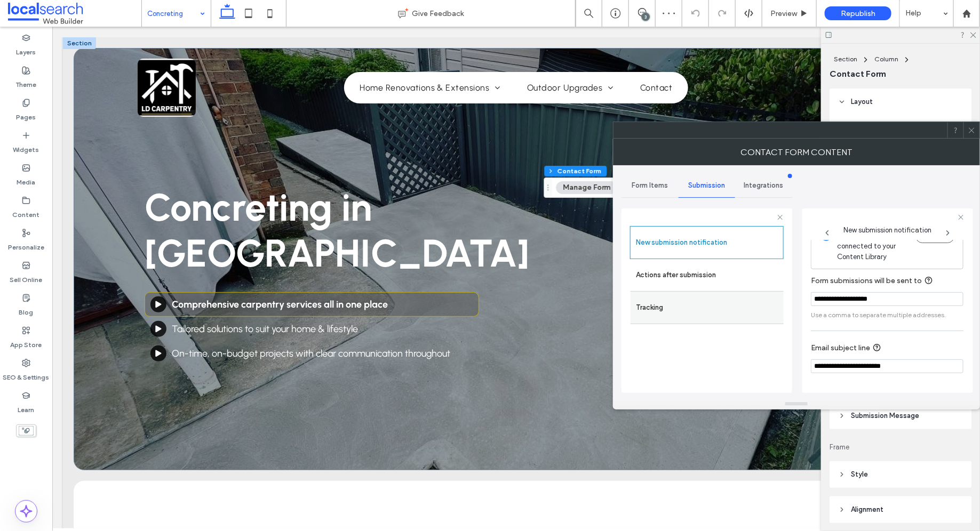
scroll to position [54, 0]
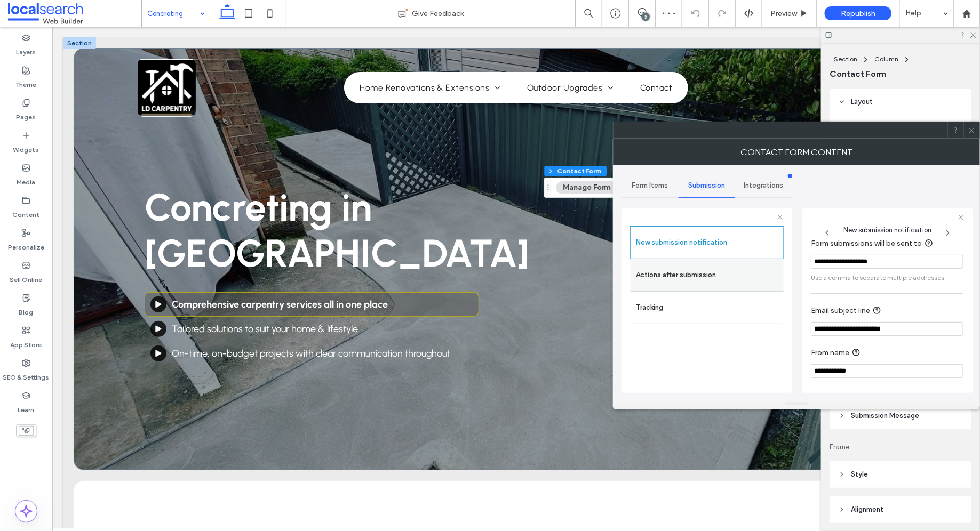
click at [693, 280] on label "Actions after submission" at bounding box center [707, 275] width 142 height 21
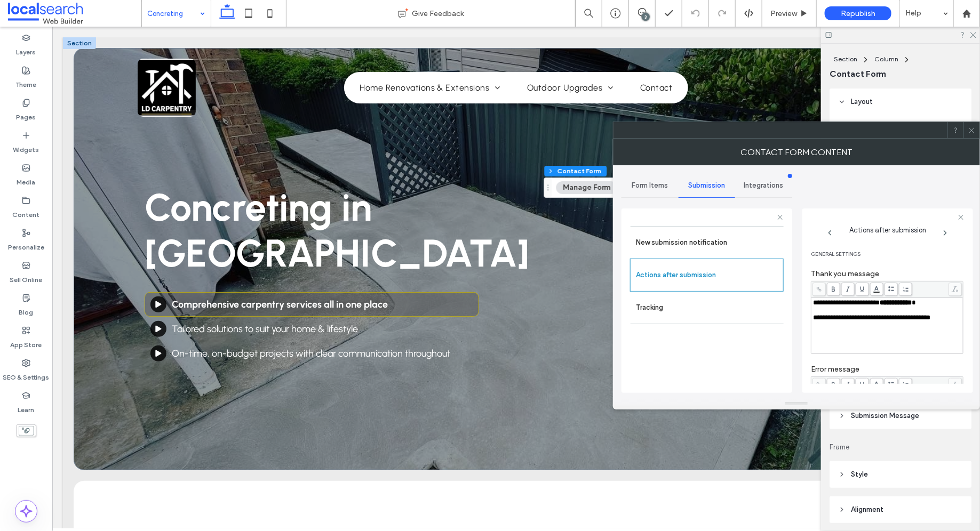
scroll to position [0, 0]
click at [967, 125] on div at bounding box center [971, 130] width 16 height 16
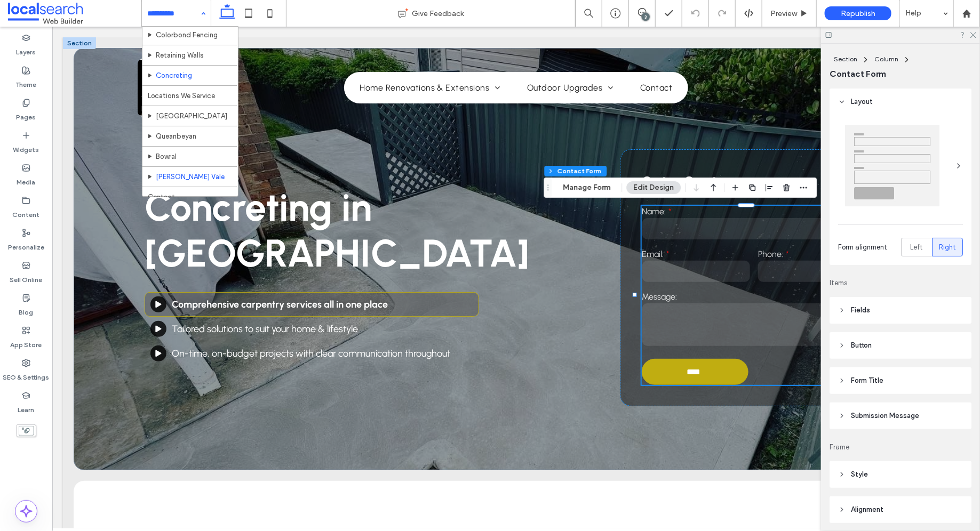
scroll to position [155, 0]
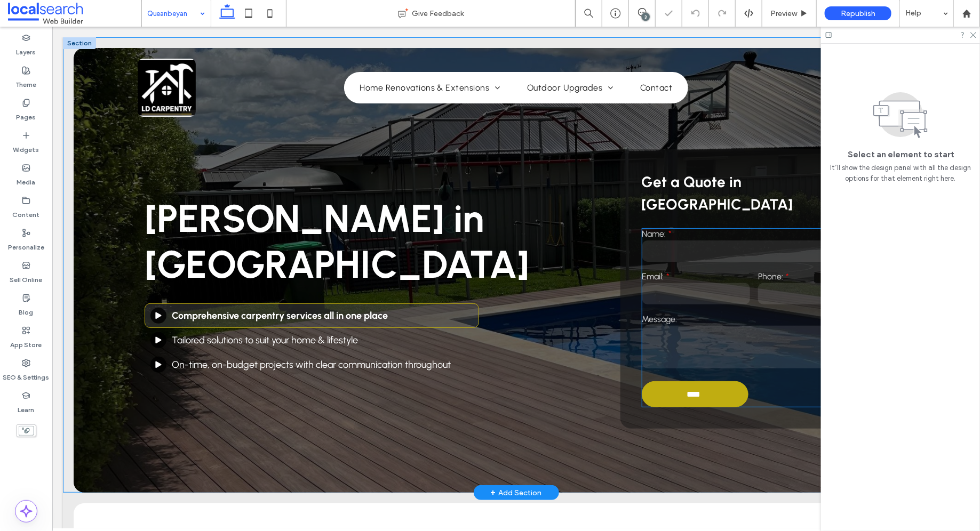
click at [718, 285] on div "Email:" at bounding box center [696, 288] width 116 height 43
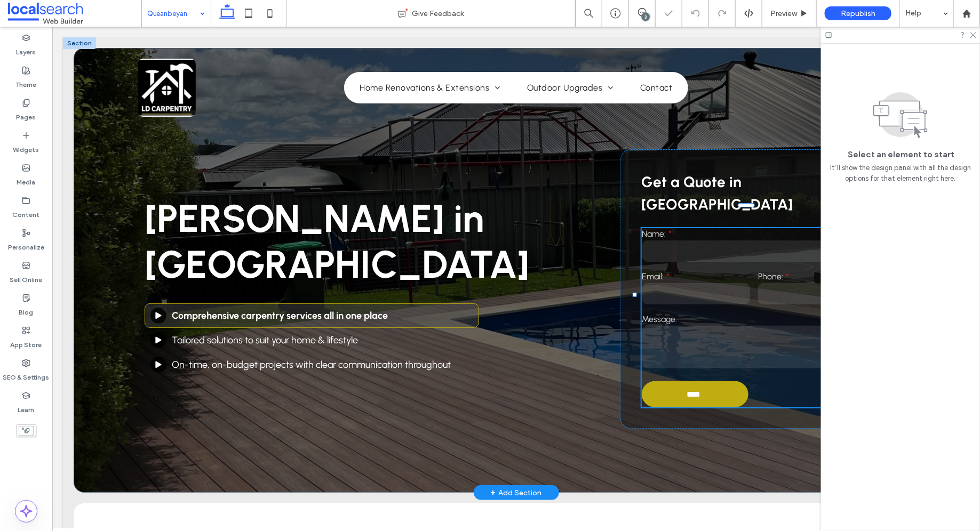
click at [718, 285] on div "Email:" at bounding box center [696, 288] width 116 height 43
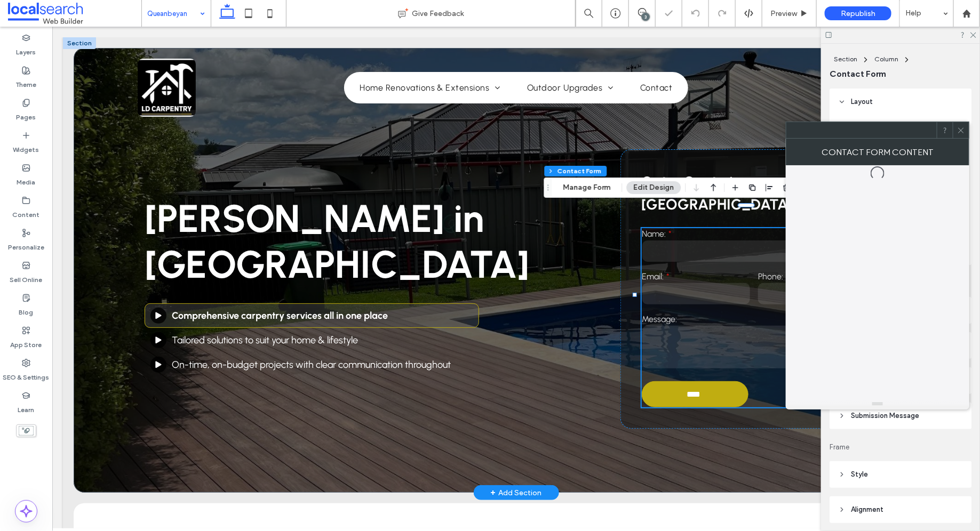
type input "**"
type input "*"
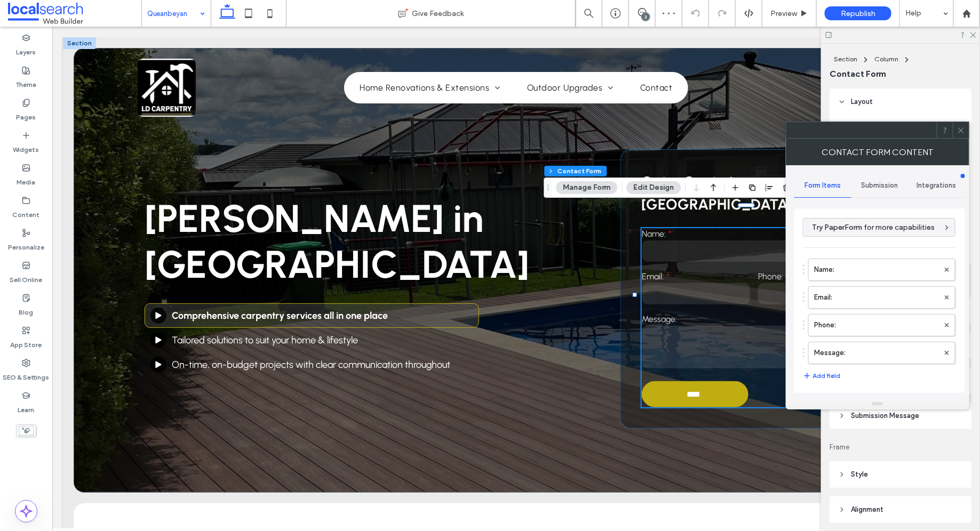
click at [957, 133] on icon at bounding box center [961, 130] width 8 height 8
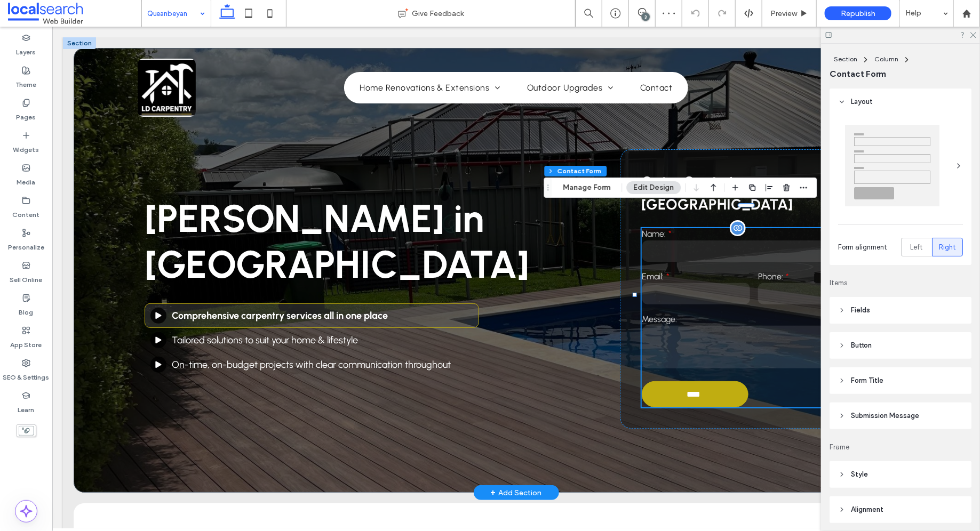
click at [721, 314] on label "Message:" at bounding box center [754, 319] width 224 height 10
type input "**"
type input "*"
click at [721, 314] on label "Message:" at bounding box center [754, 319] width 224 height 10
type input "**"
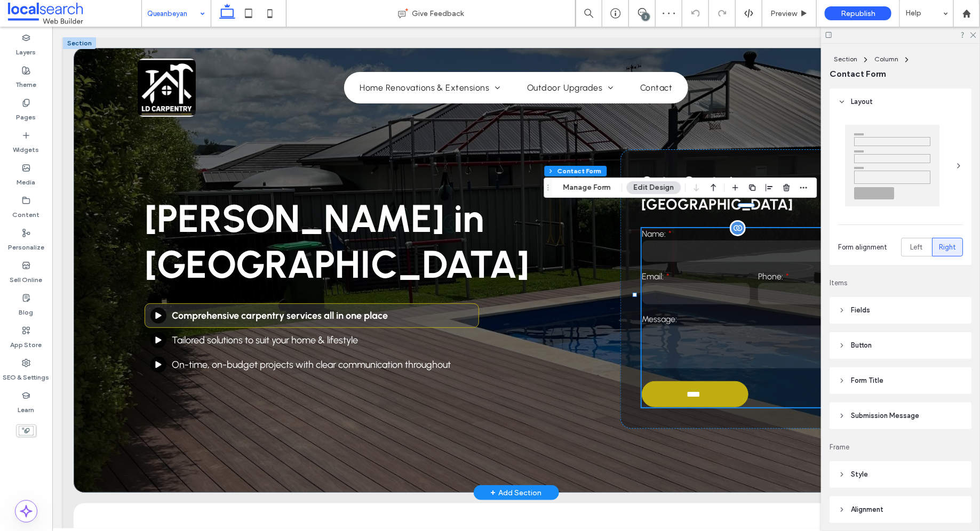
type input "*"
click at [716, 310] on div "Message:" at bounding box center [754, 342] width 232 height 64
type input "**"
type input "*"
click at [716, 310] on div "Message:" at bounding box center [754, 342] width 232 height 64
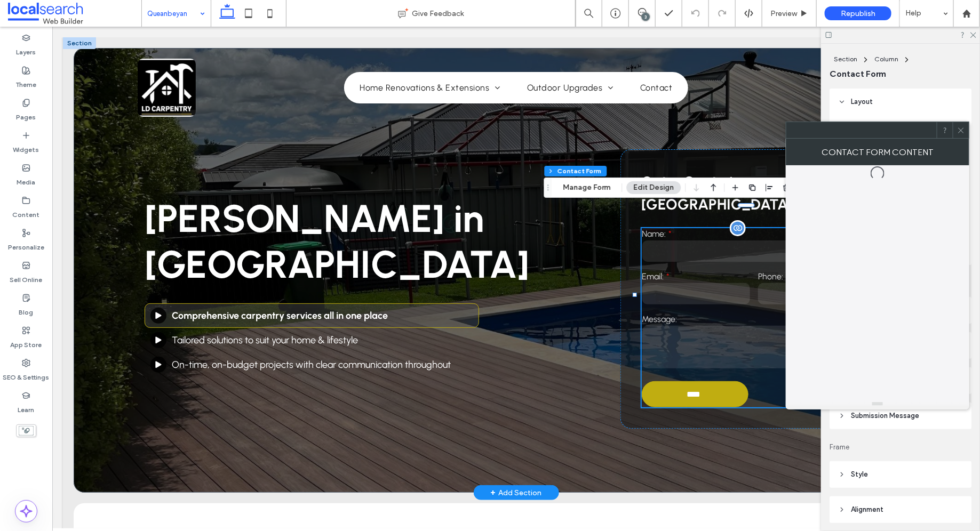
type input "**"
type input "*"
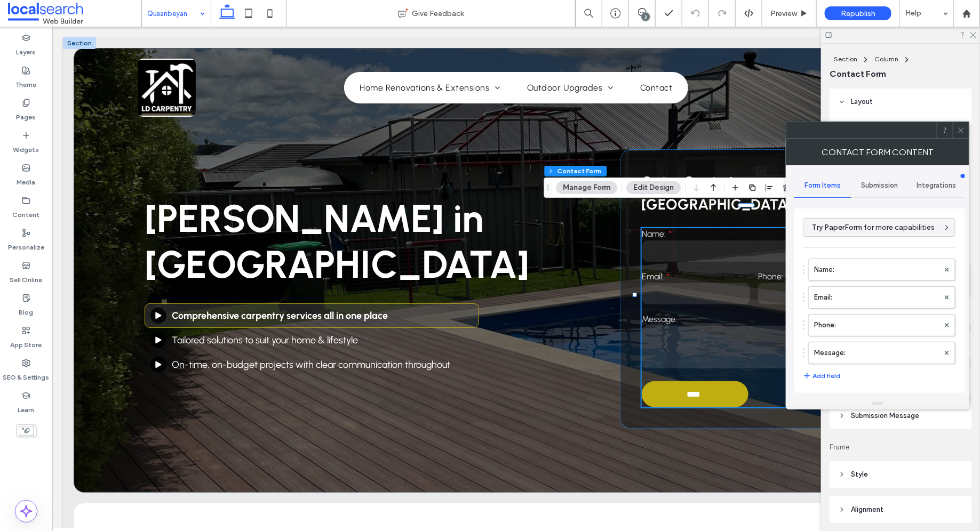
click at [884, 186] on span "Submission" at bounding box center [880, 185] width 37 height 9
click at [869, 238] on label "New submission notification" at bounding box center [880, 235] width 142 height 21
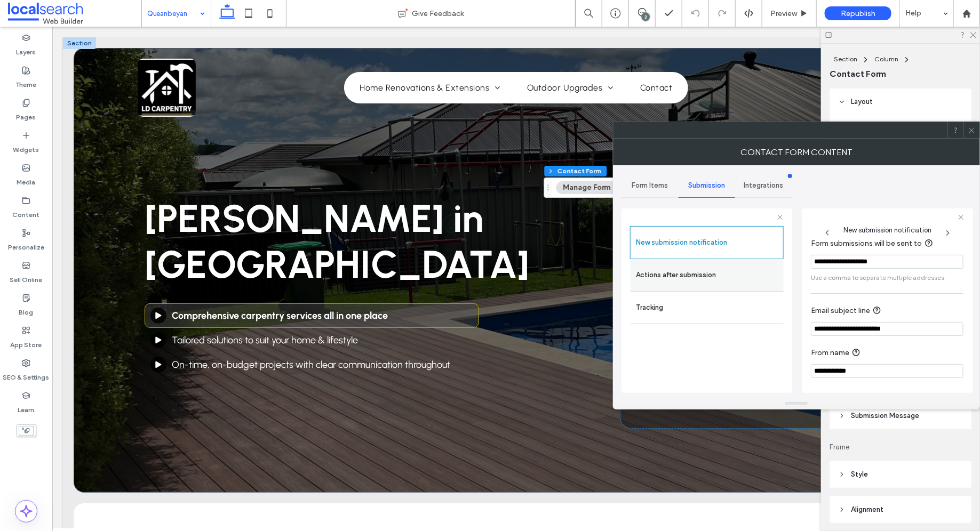
click at [716, 272] on label "Actions after submission" at bounding box center [707, 275] width 142 height 21
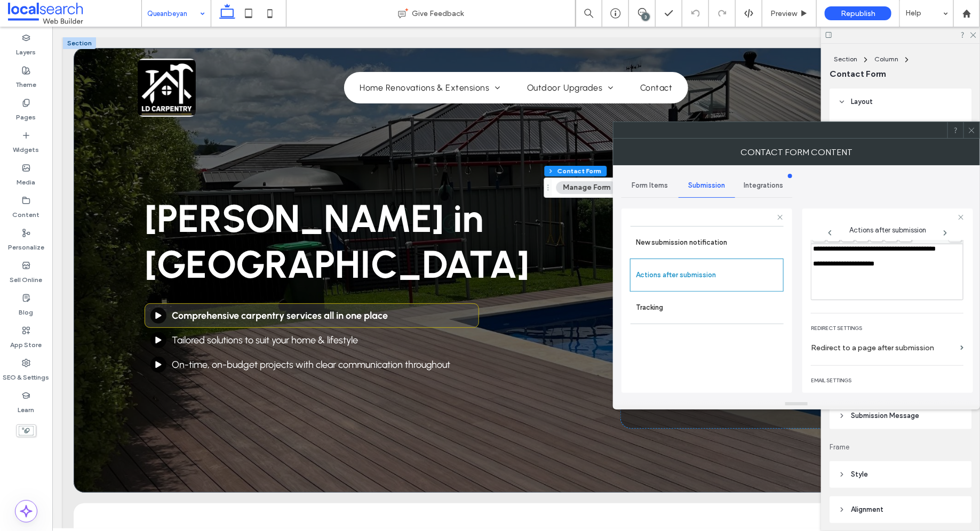
scroll to position [149, 0]
click at [968, 124] on span at bounding box center [972, 130] width 8 height 16
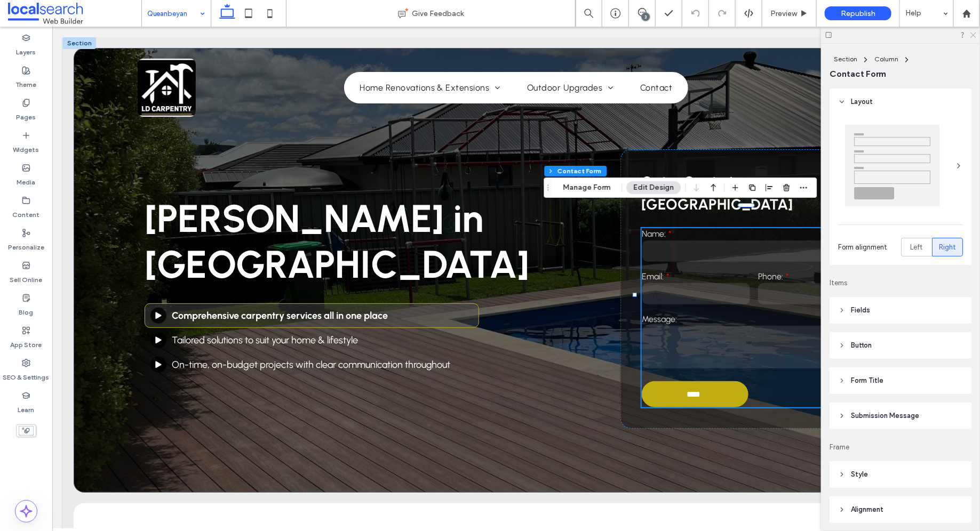
click at [970, 34] on icon at bounding box center [972, 34] width 7 height 7
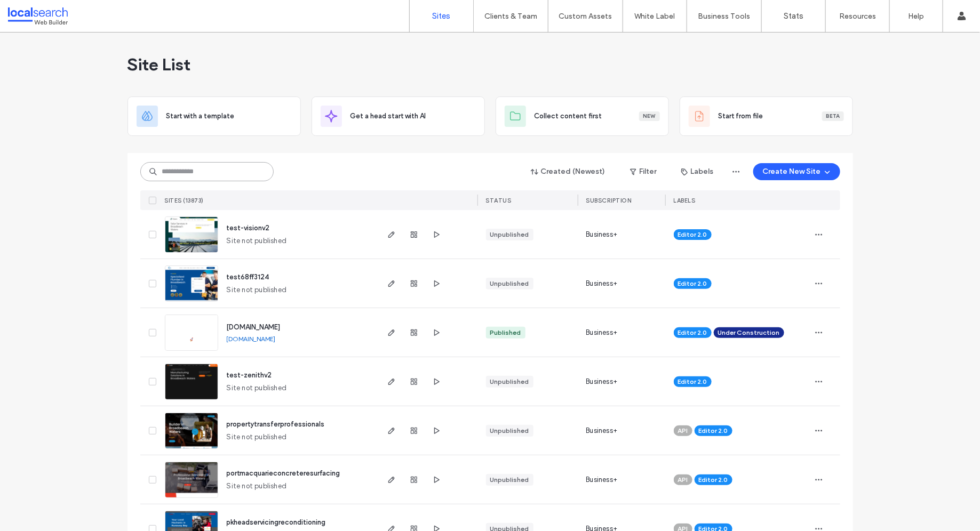
click at [205, 173] on input at bounding box center [206, 171] width 133 height 19
paste input "********"
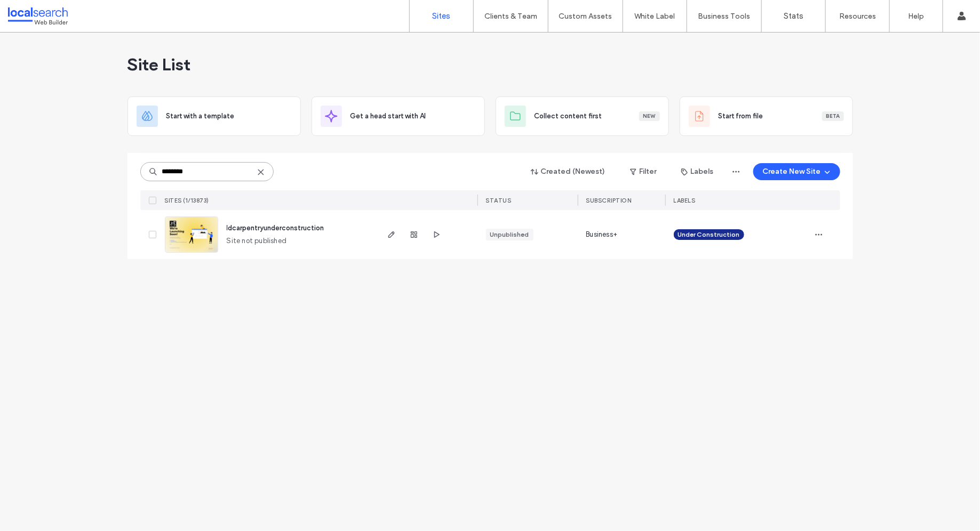
type input "********"
click at [818, 234] on use "button" at bounding box center [818, 235] width 7 height 2
click at [767, 322] on span "Assign Label" at bounding box center [771, 322] width 39 height 11
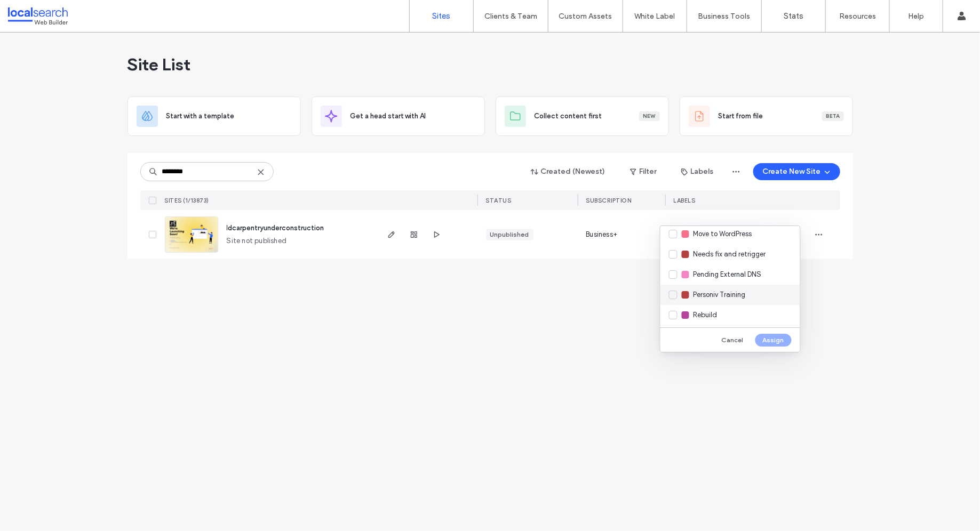
scroll to position [305, 0]
click at [730, 296] on span "Replaced by new build" at bounding box center [730, 301] width 72 height 11
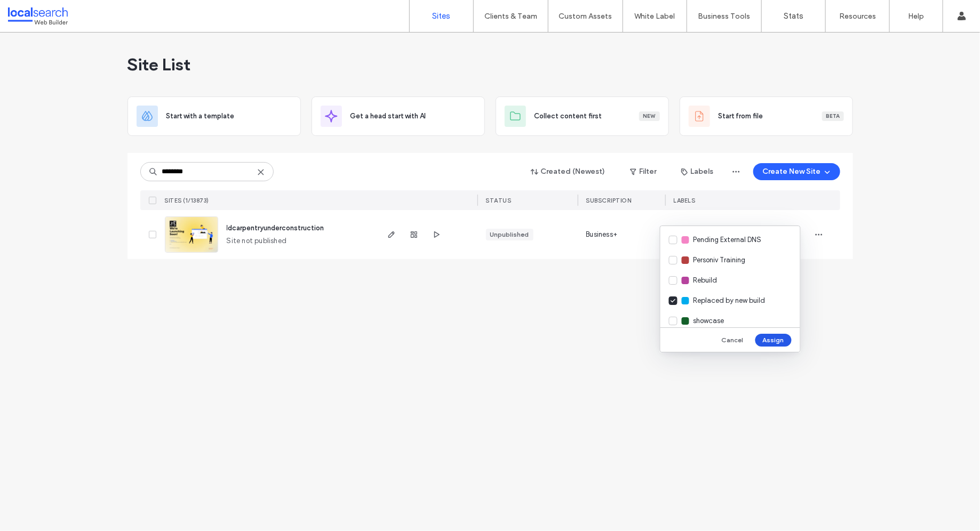
click at [776, 341] on button "Assign" at bounding box center [773, 340] width 36 height 13
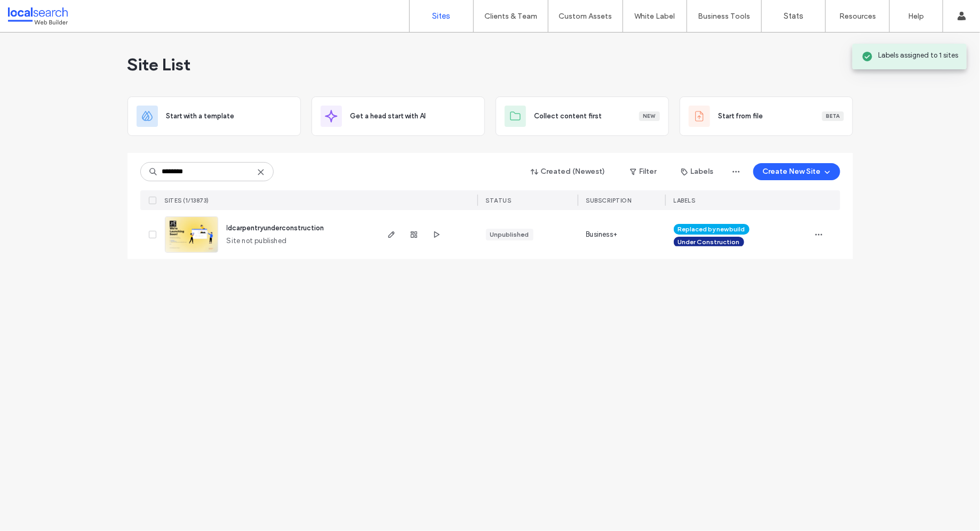
click at [542, 311] on div "Site List Start with a template Get a head start with AI Collect content first …" at bounding box center [490, 282] width 980 height 499
